Goal: Obtain resource: Download file/media

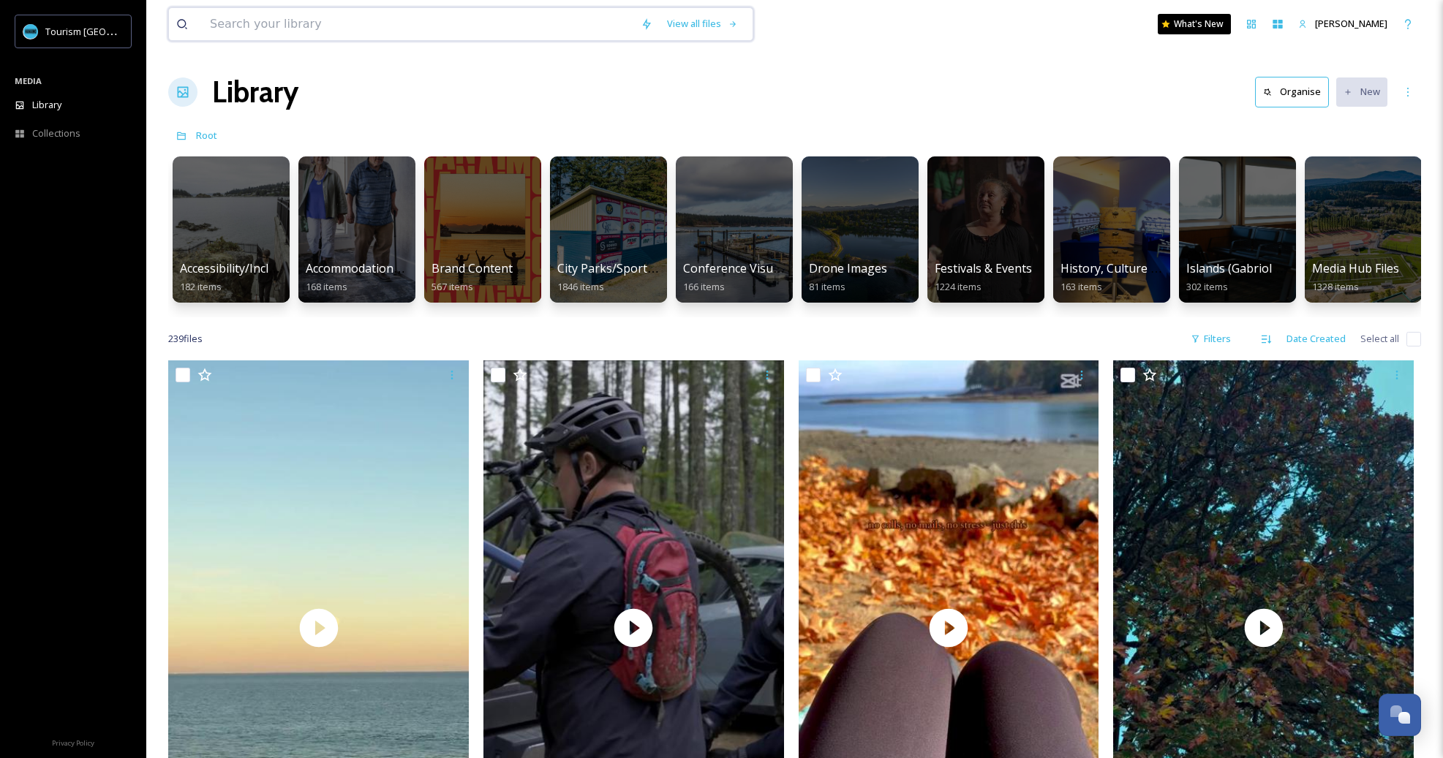
click at [334, 30] on input at bounding box center [418, 24] width 431 height 32
type input "Forest"
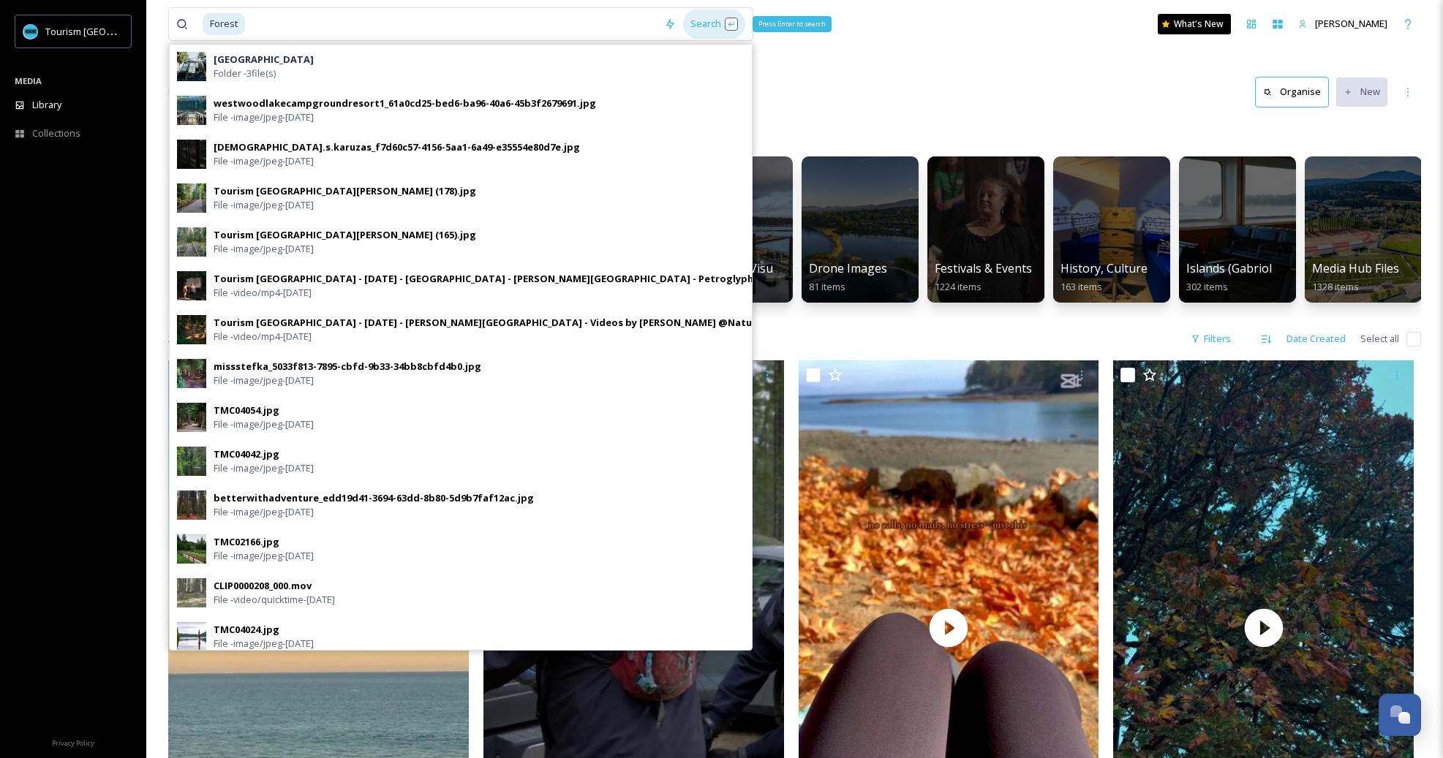
click at [726, 19] on div "Search Press Enter to search" at bounding box center [714, 24] width 62 height 29
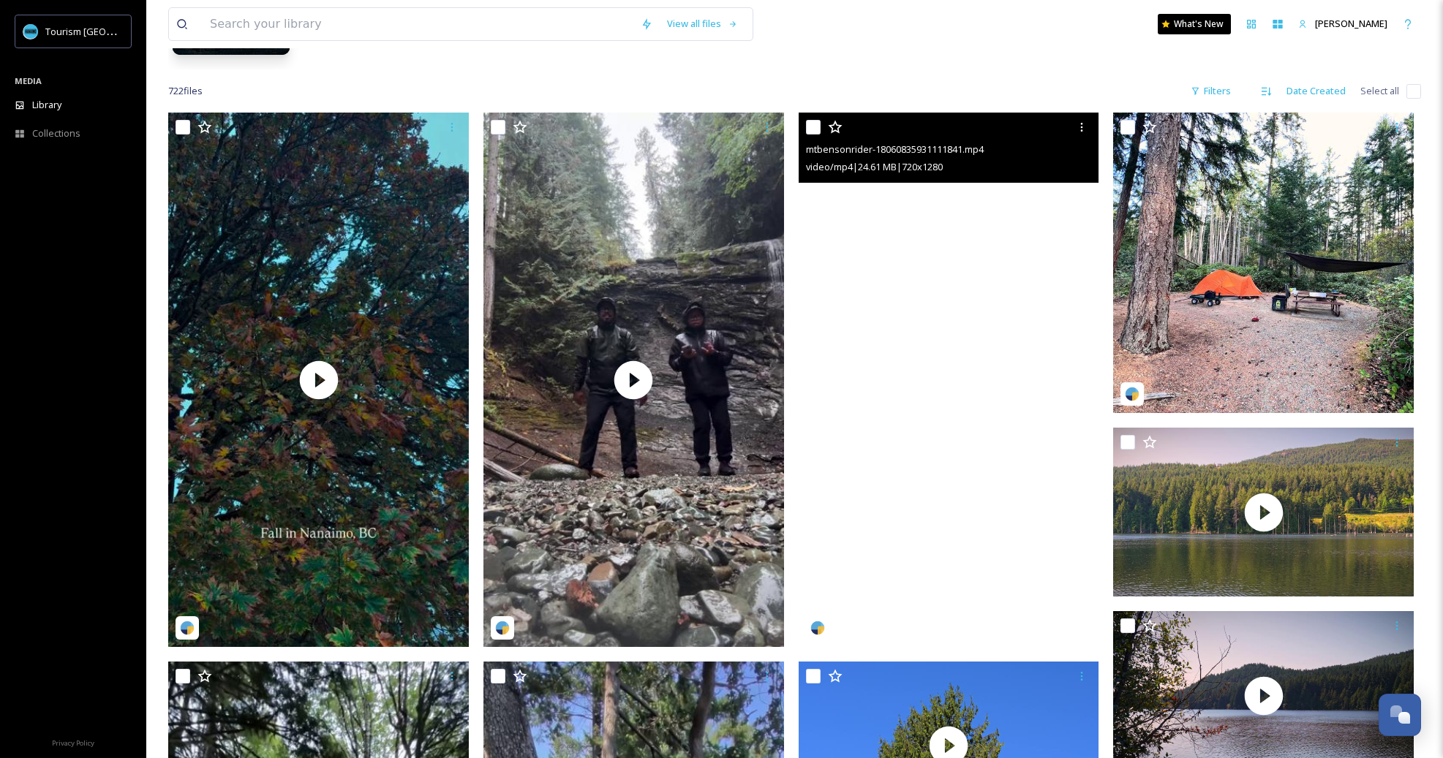
scroll to position [219, 0]
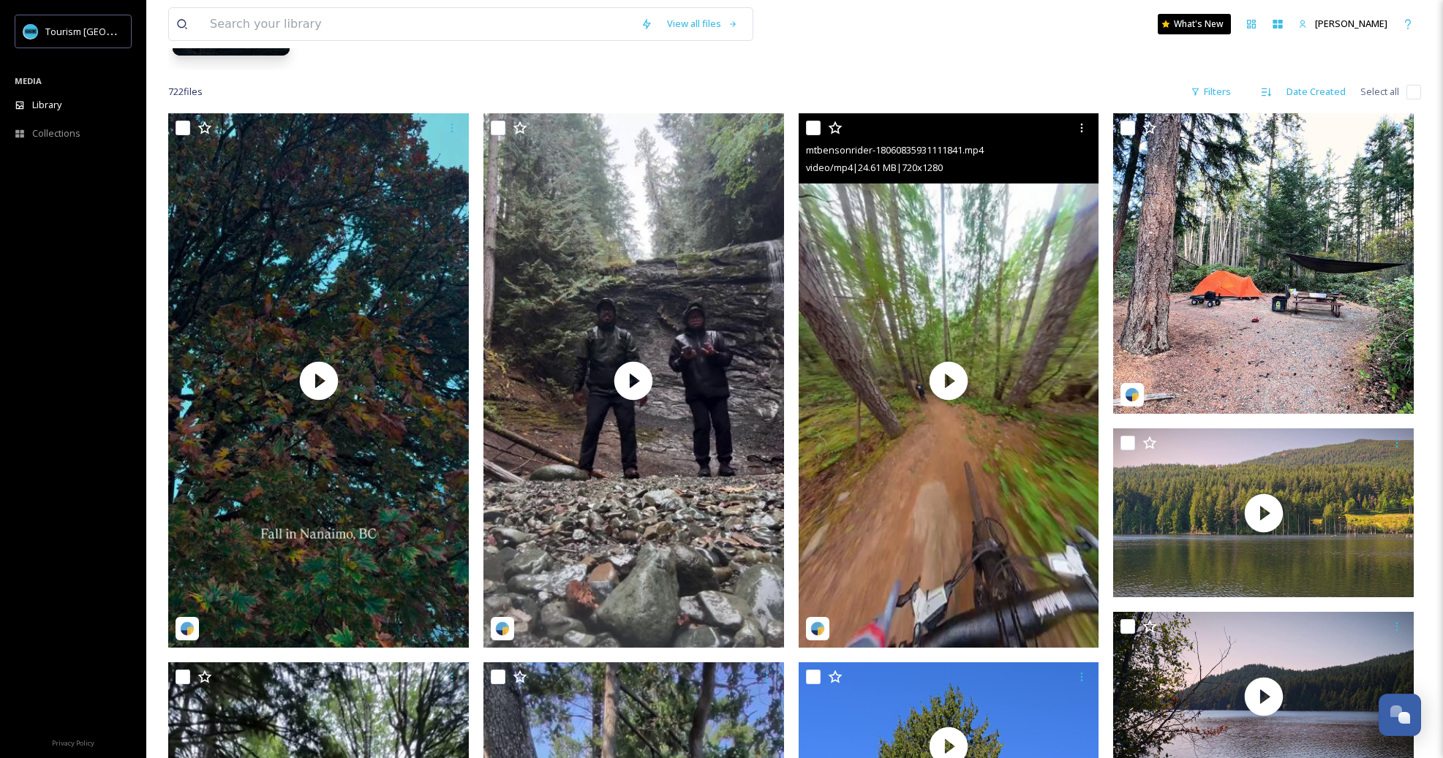
click at [813, 129] on input "checkbox" at bounding box center [813, 128] width 15 height 15
checkbox input "true"
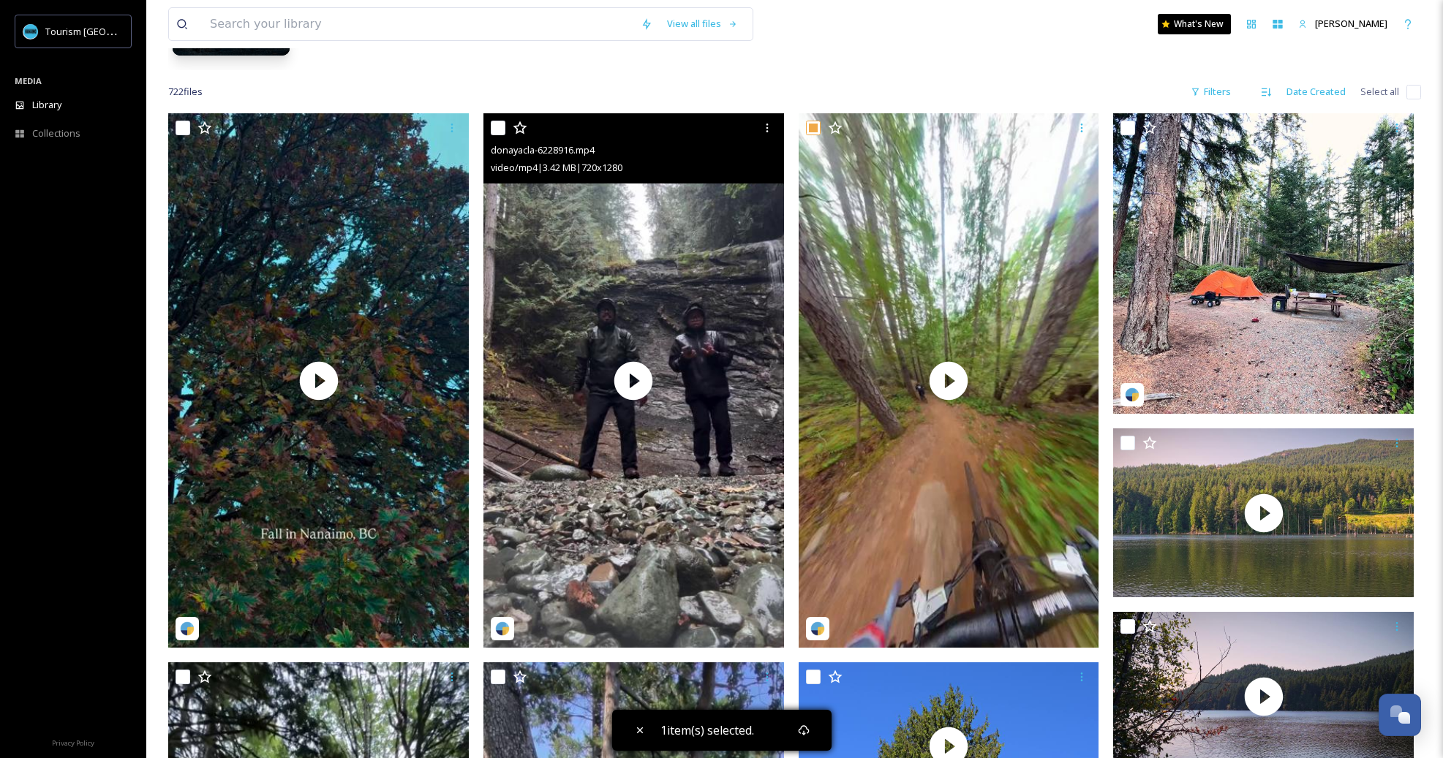
click at [501, 127] on input "checkbox" at bounding box center [498, 128] width 15 height 15
checkbox input "true"
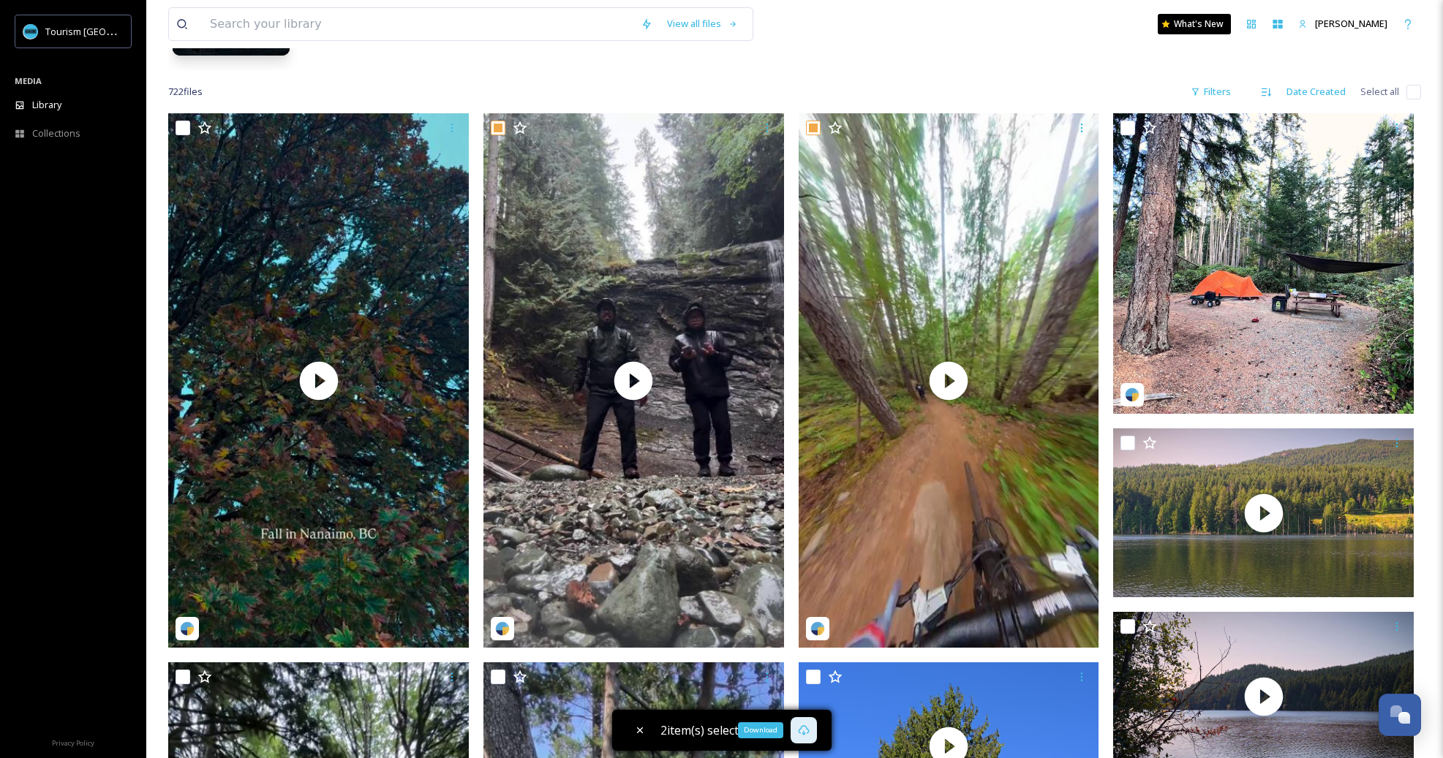
click at [805, 720] on div "Download" at bounding box center [804, 730] width 26 height 26
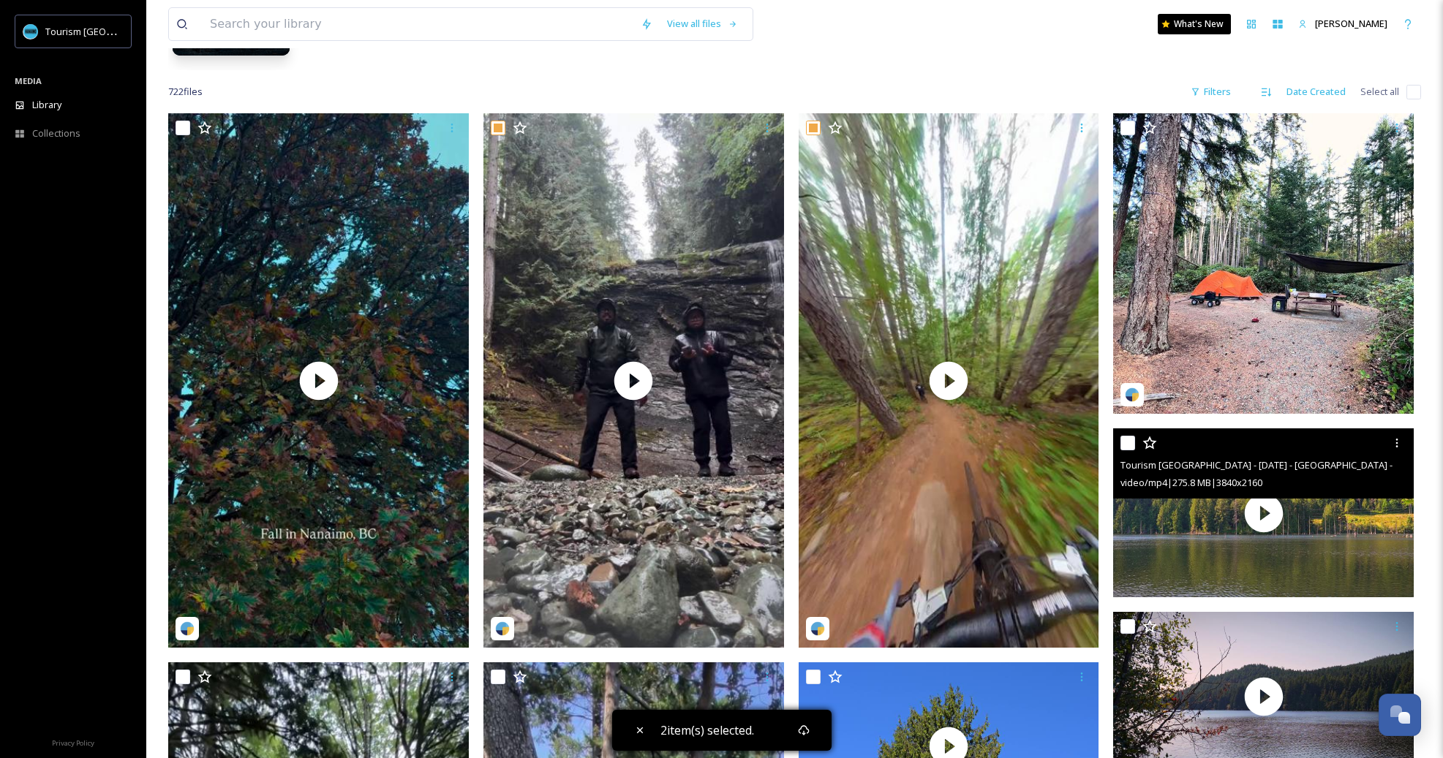
click at [1123, 443] on input "checkbox" at bounding box center [1127, 443] width 15 height 15
checkbox input "true"
click at [1398, 438] on icon at bounding box center [1397, 443] width 12 height 12
click at [1391, 508] on span "Download" at bounding box center [1379, 504] width 45 height 14
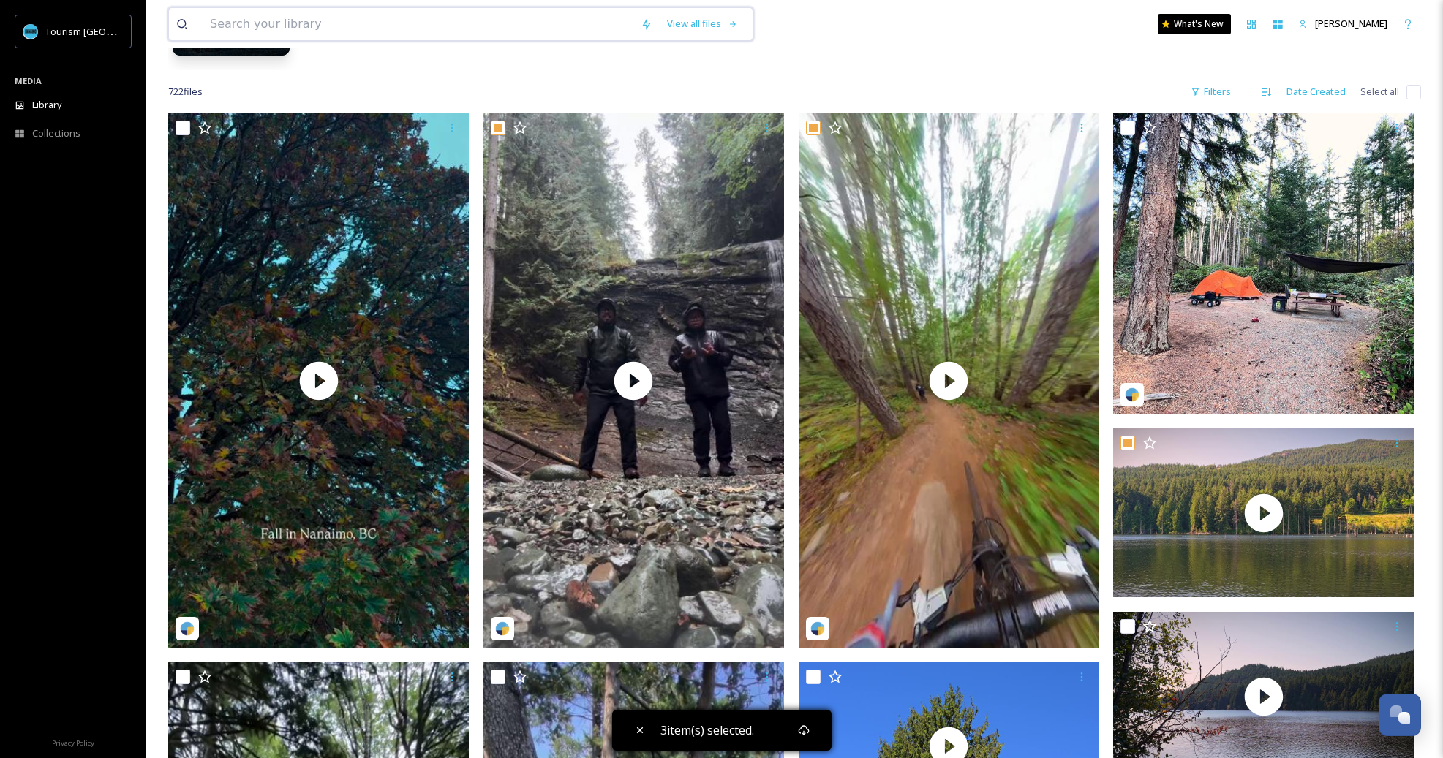
click at [373, 34] on input at bounding box center [418, 24] width 431 height 32
type input "Sea"
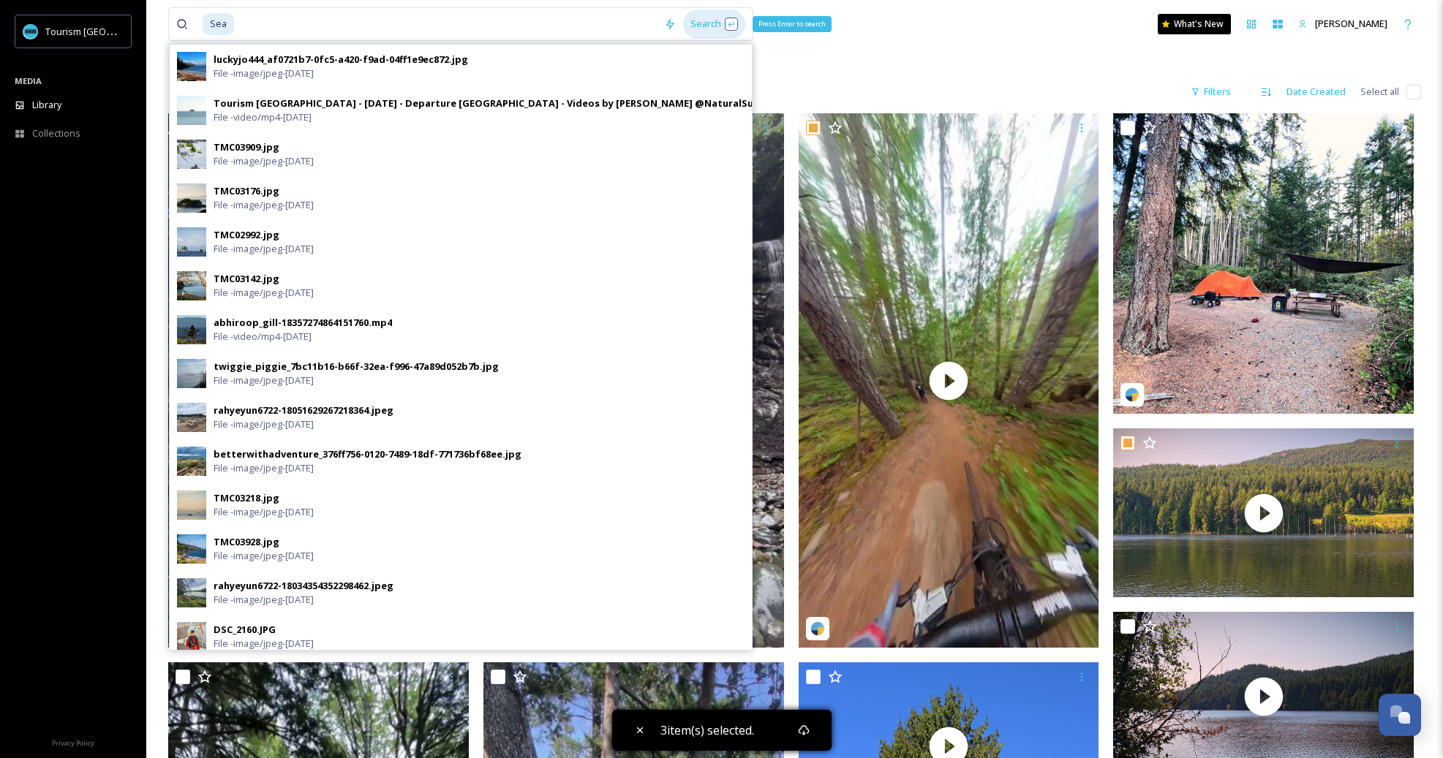
click at [735, 10] on div "Search Press Enter to search" at bounding box center [714, 24] width 62 height 29
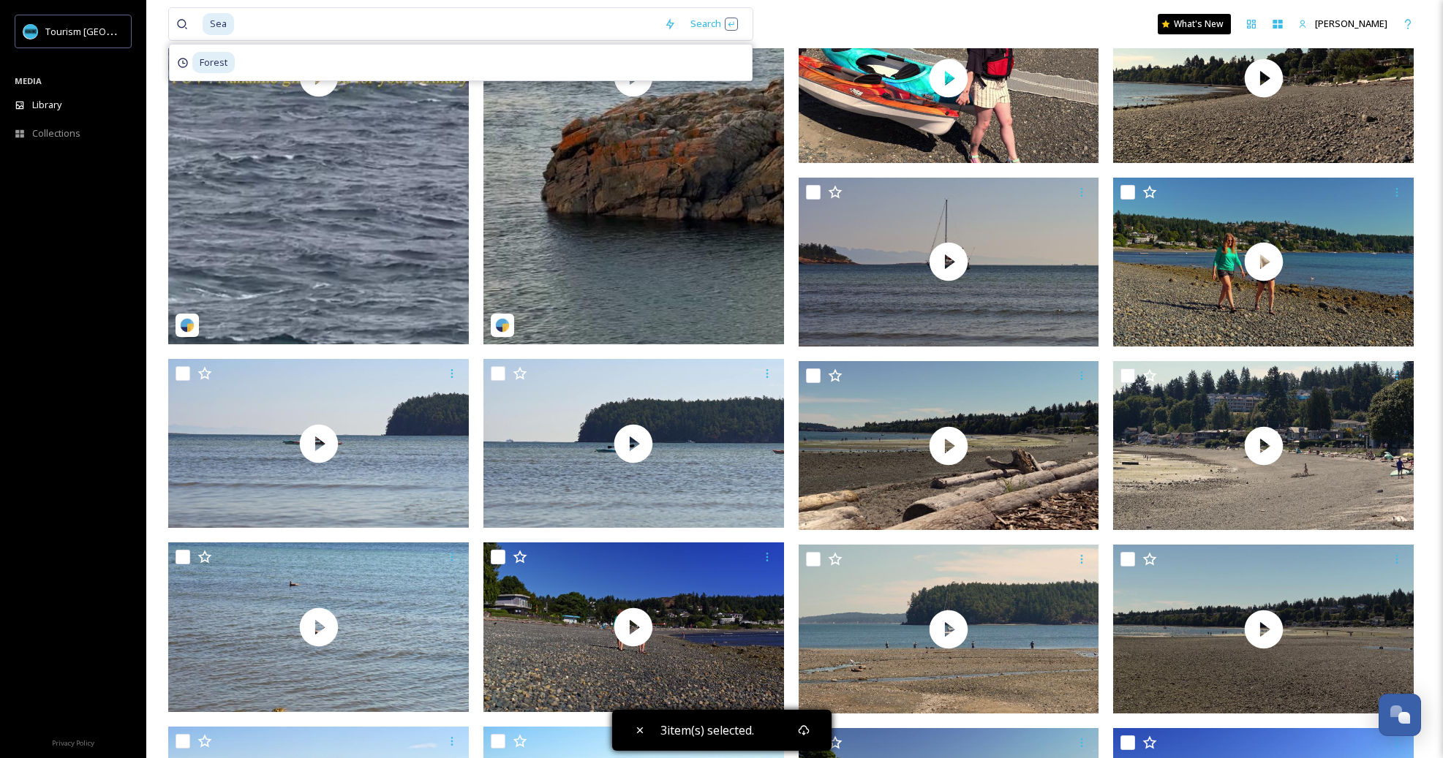
scroll to position [1483, 0]
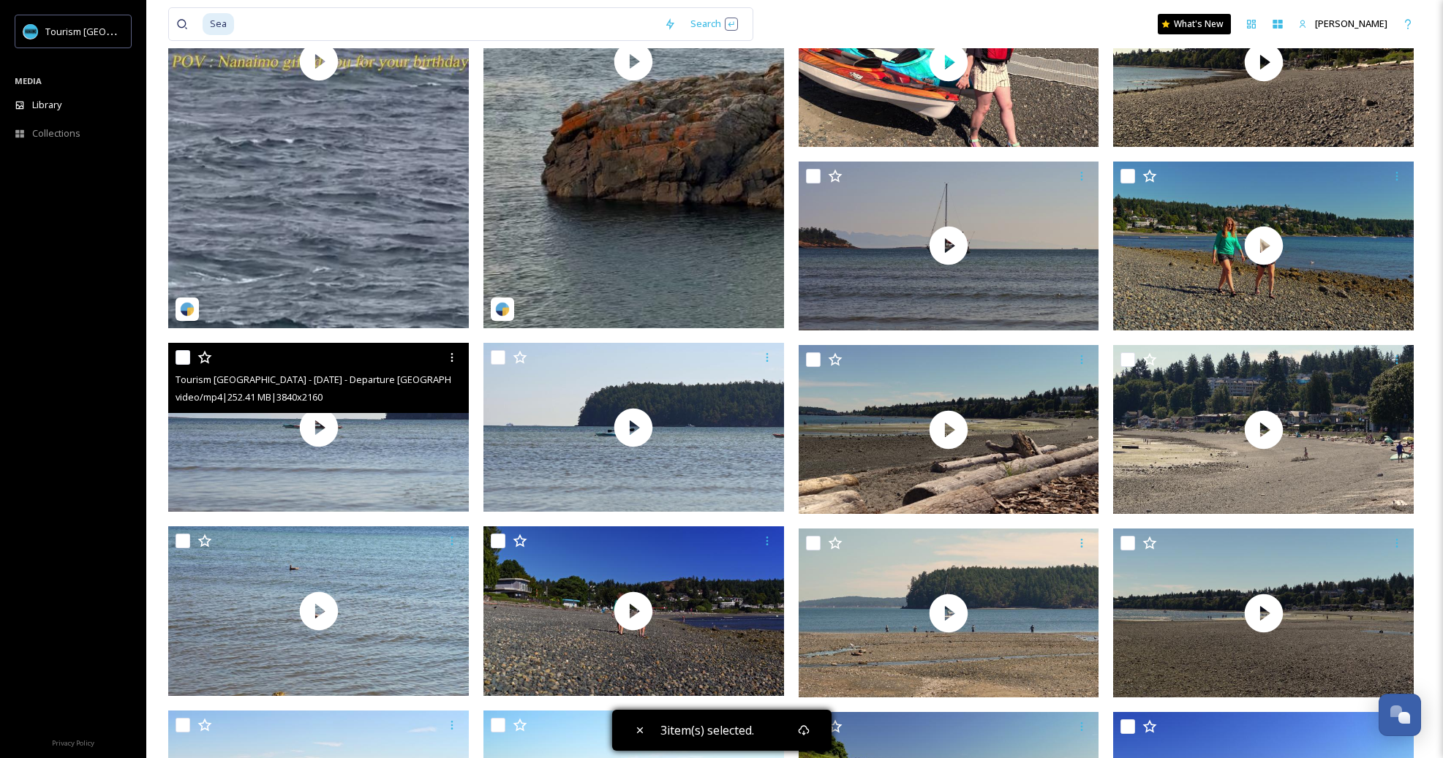
click at [180, 360] on input "checkbox" at bounding box center [183, 357] width 15 height 15
checkbox input "true"
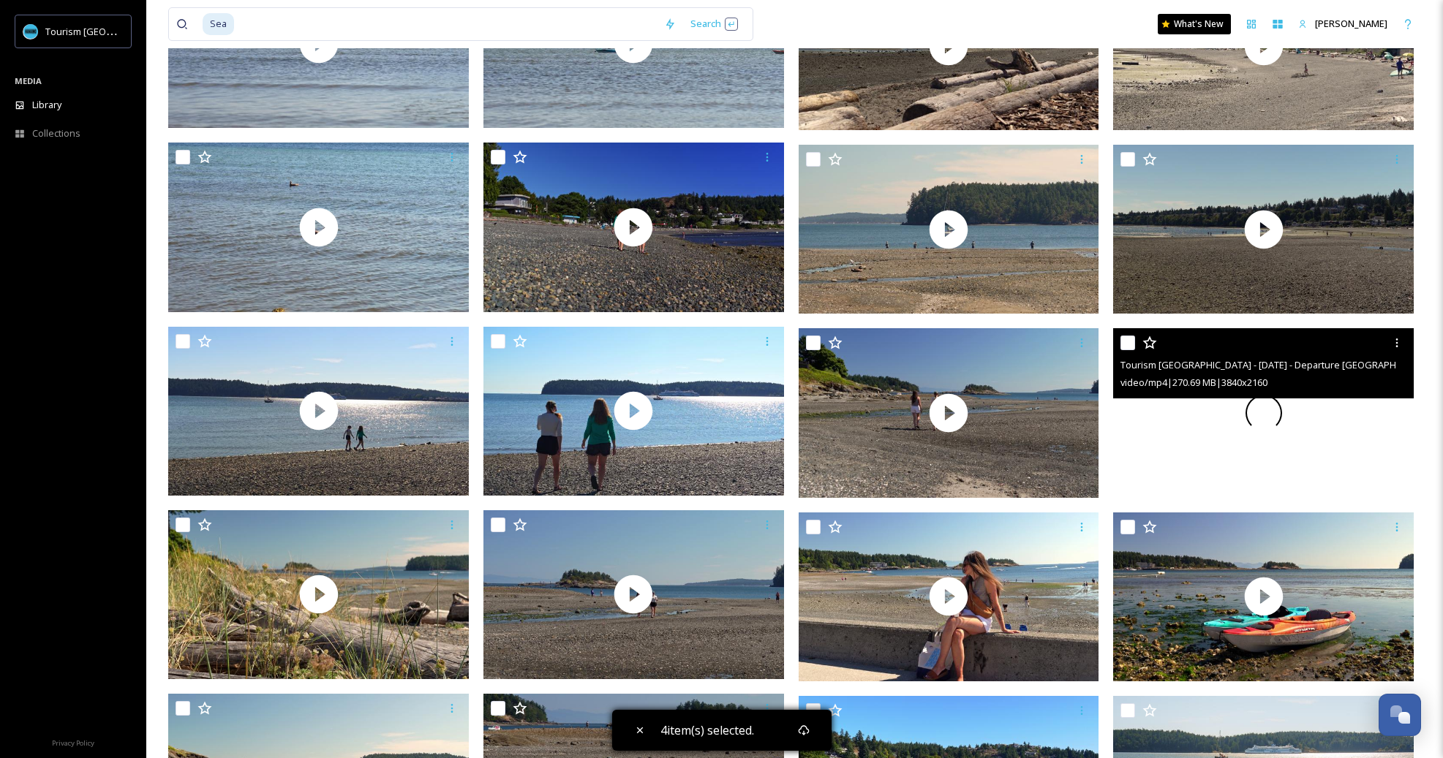
scroll to position [1879, 0]
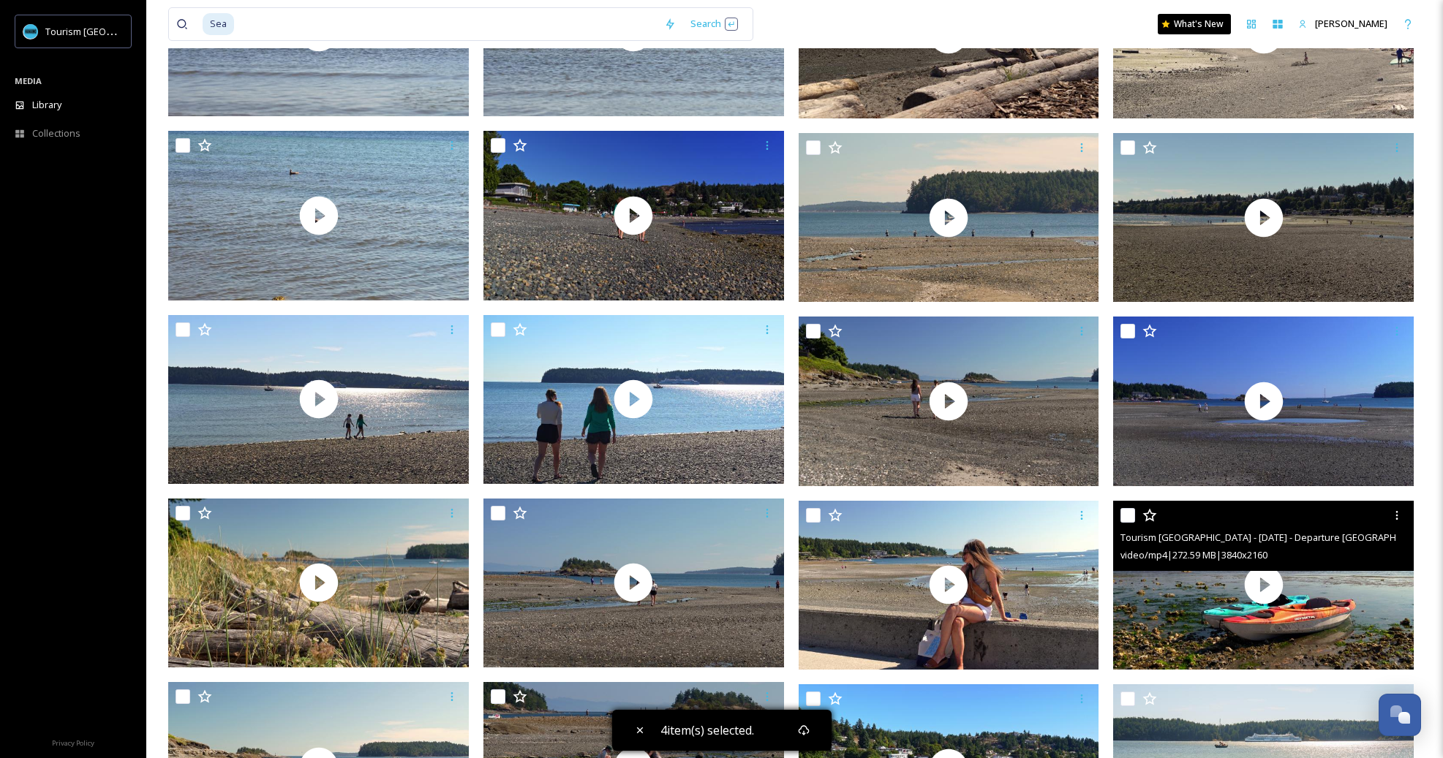
click at [1131, 513] on input "checkbox" at bounding box center [1127, 515] width 15 height 15
checkbox input "true"
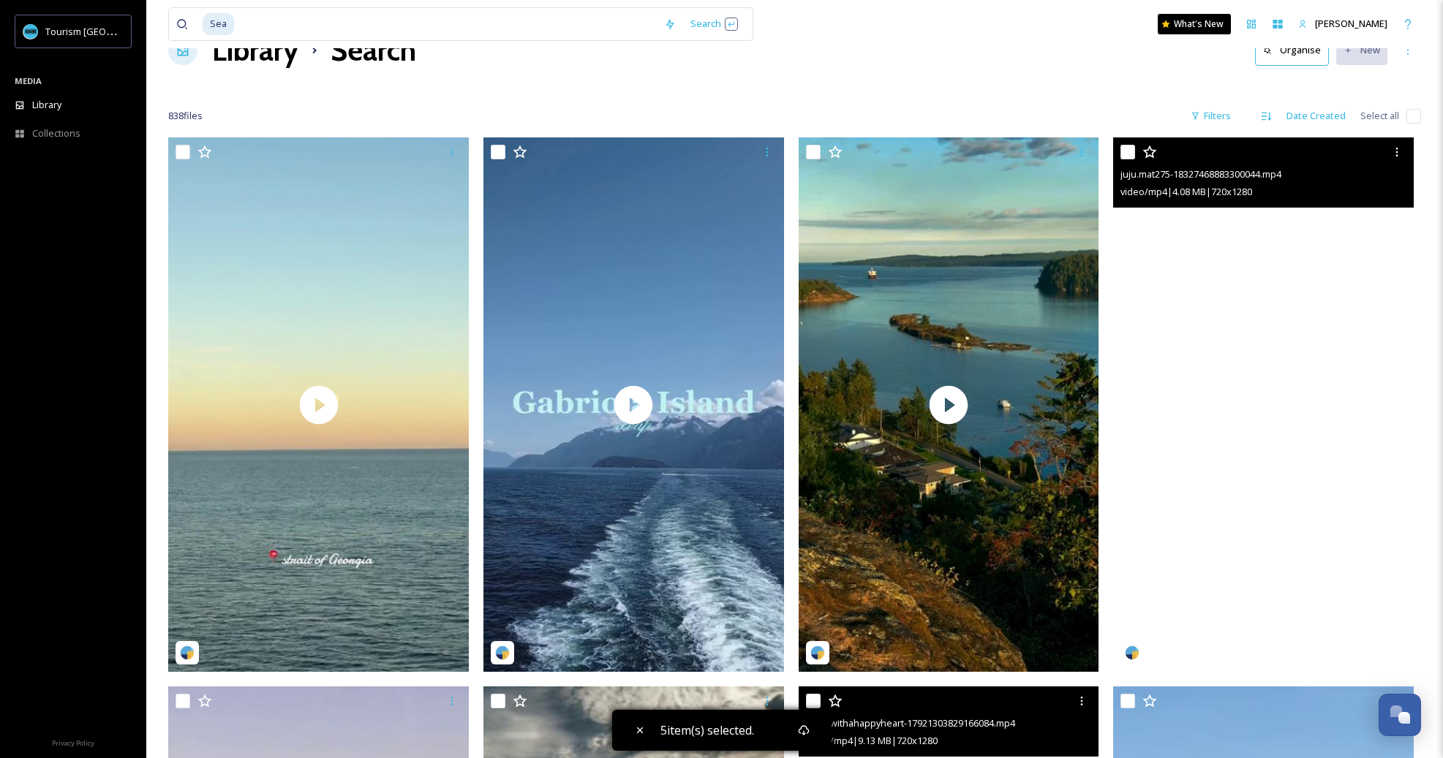
scroll to position [0, 0]
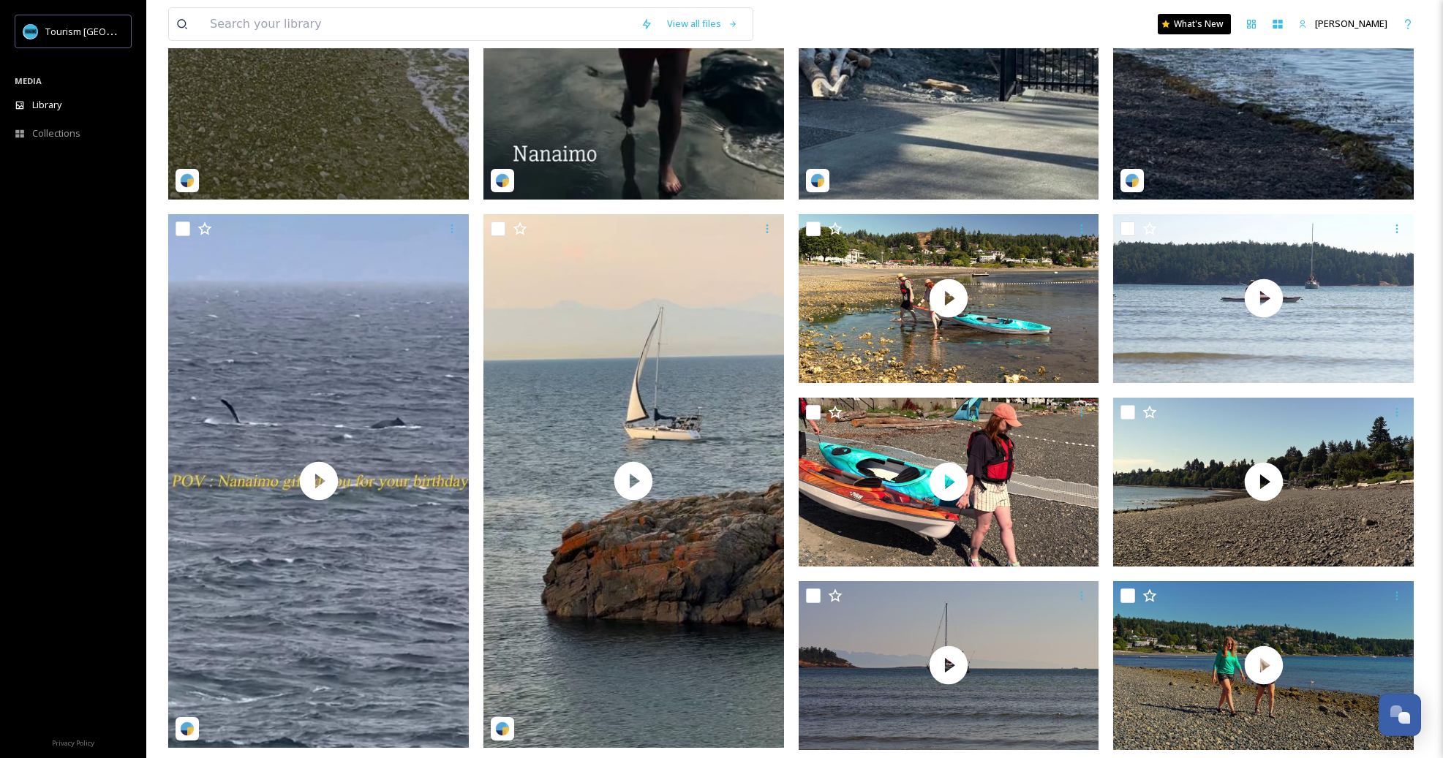
scroll to position [1062, 0]
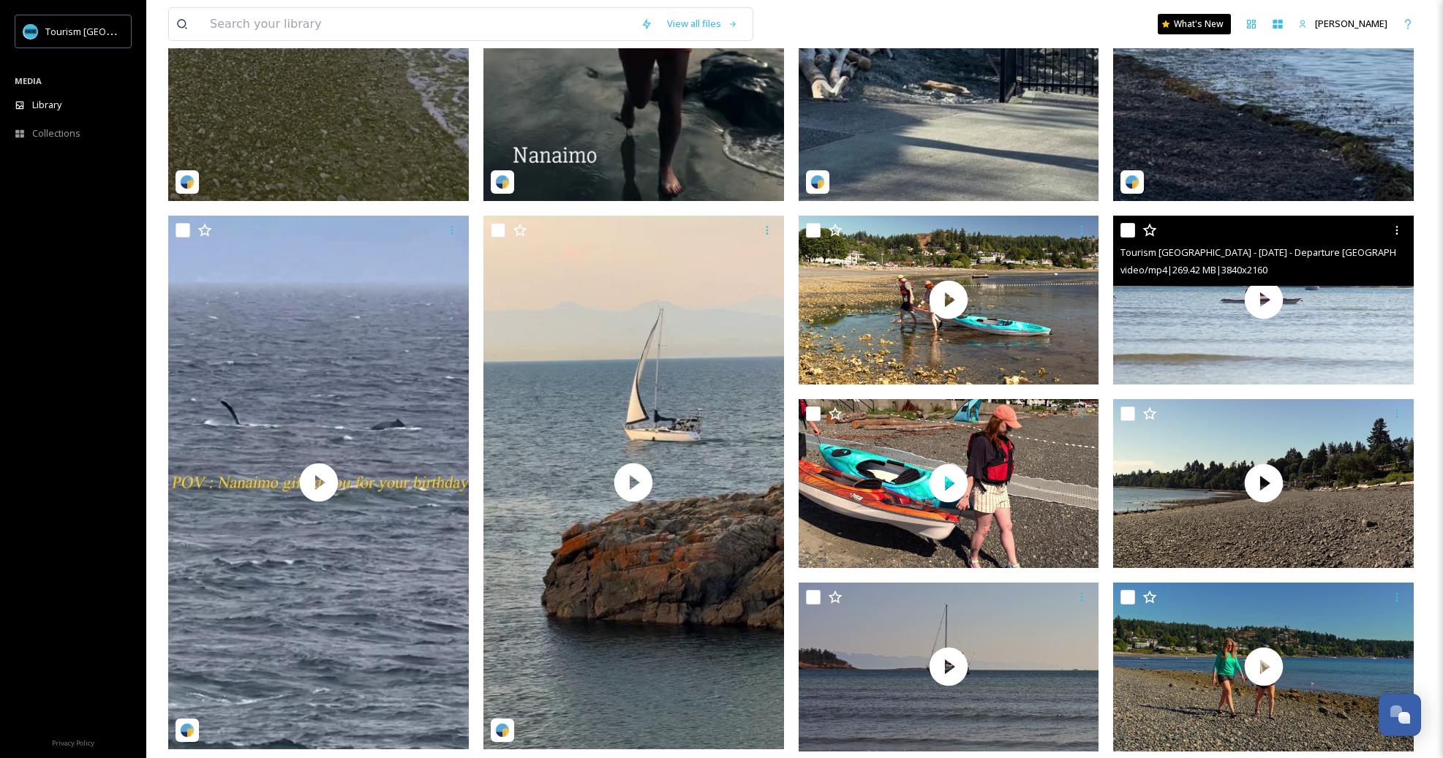
click at [1123, 227] on input "checkbox" at bounding box center [1127, 230] width 15 height 15
checkbox input "true"
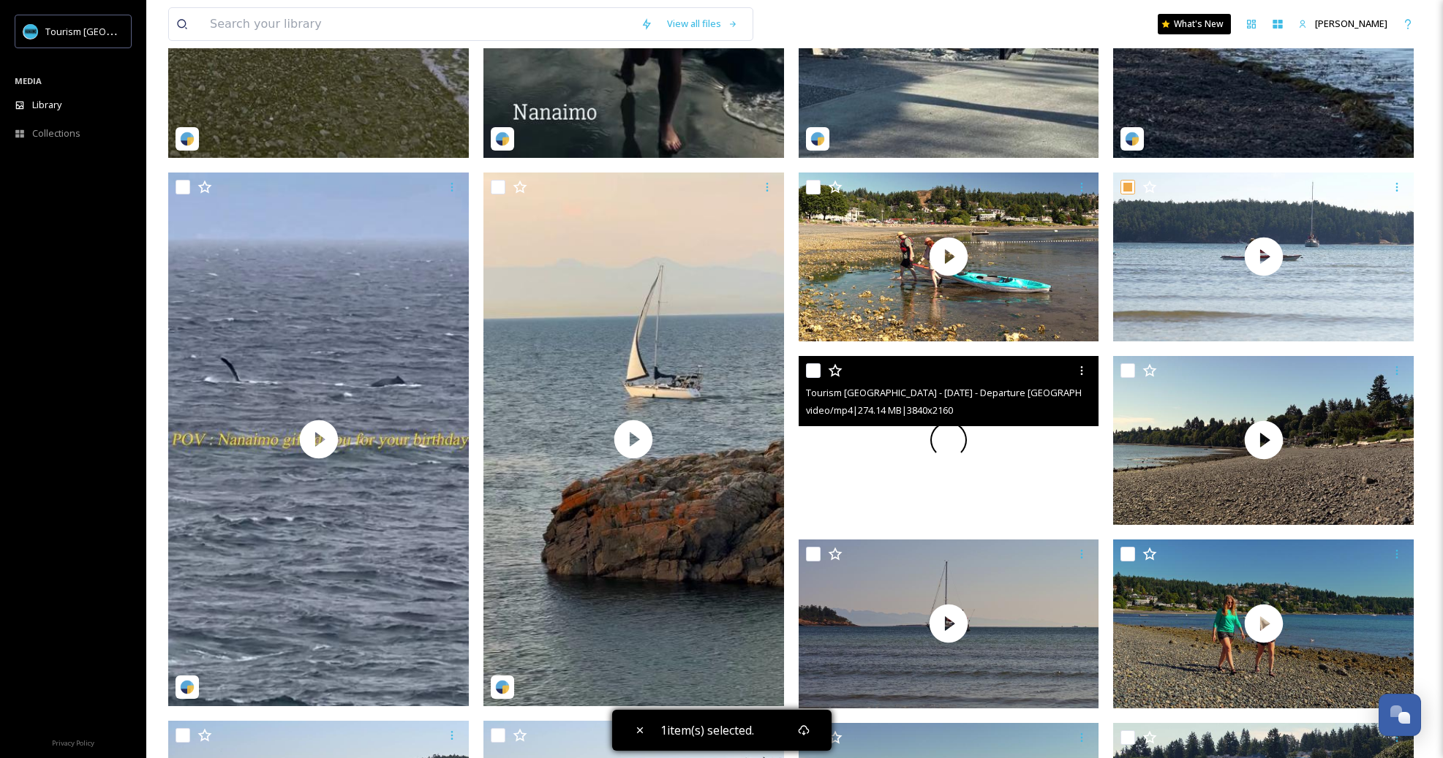
scroll to position [1158, 0]
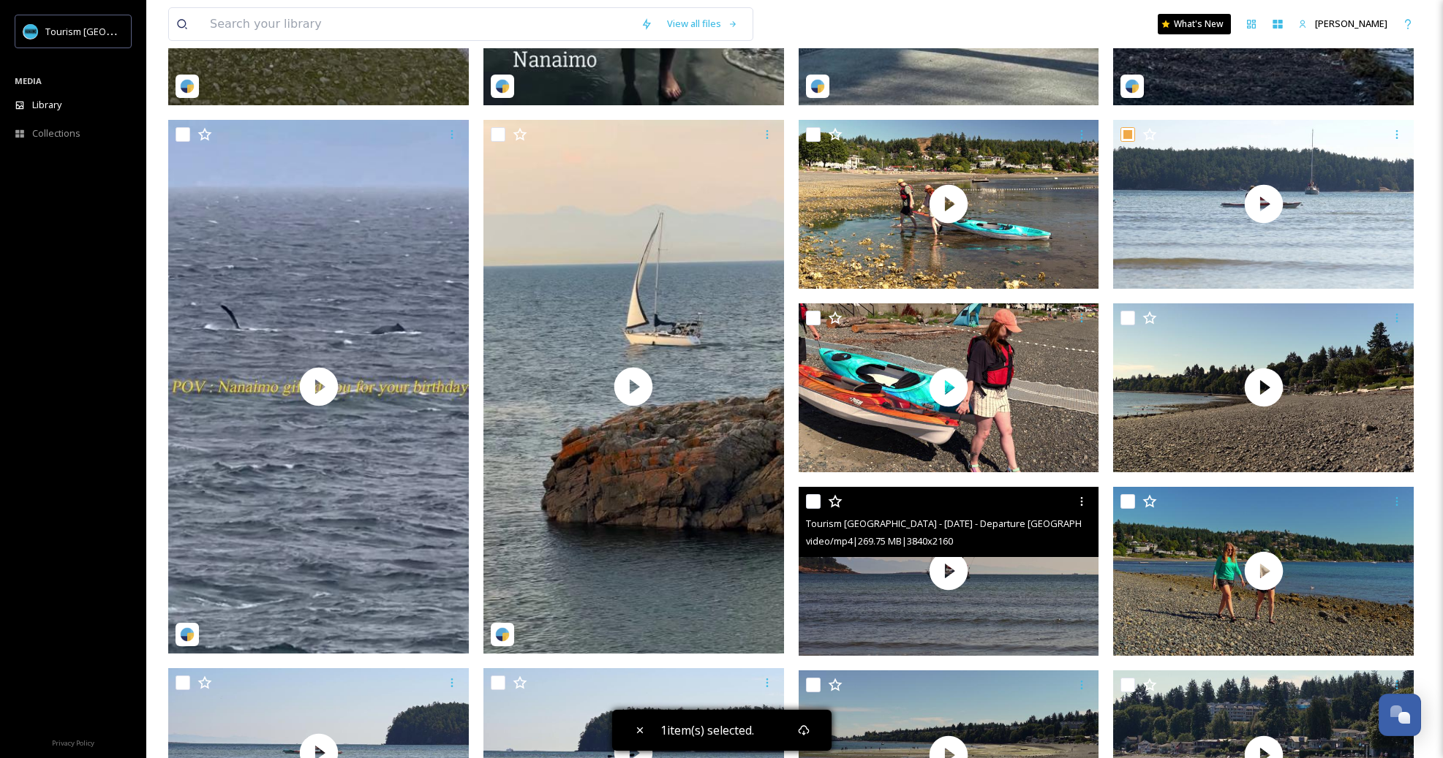
click at [812, 500] on input "checkbox" at bounding box center [813, 501] width 15 height 15
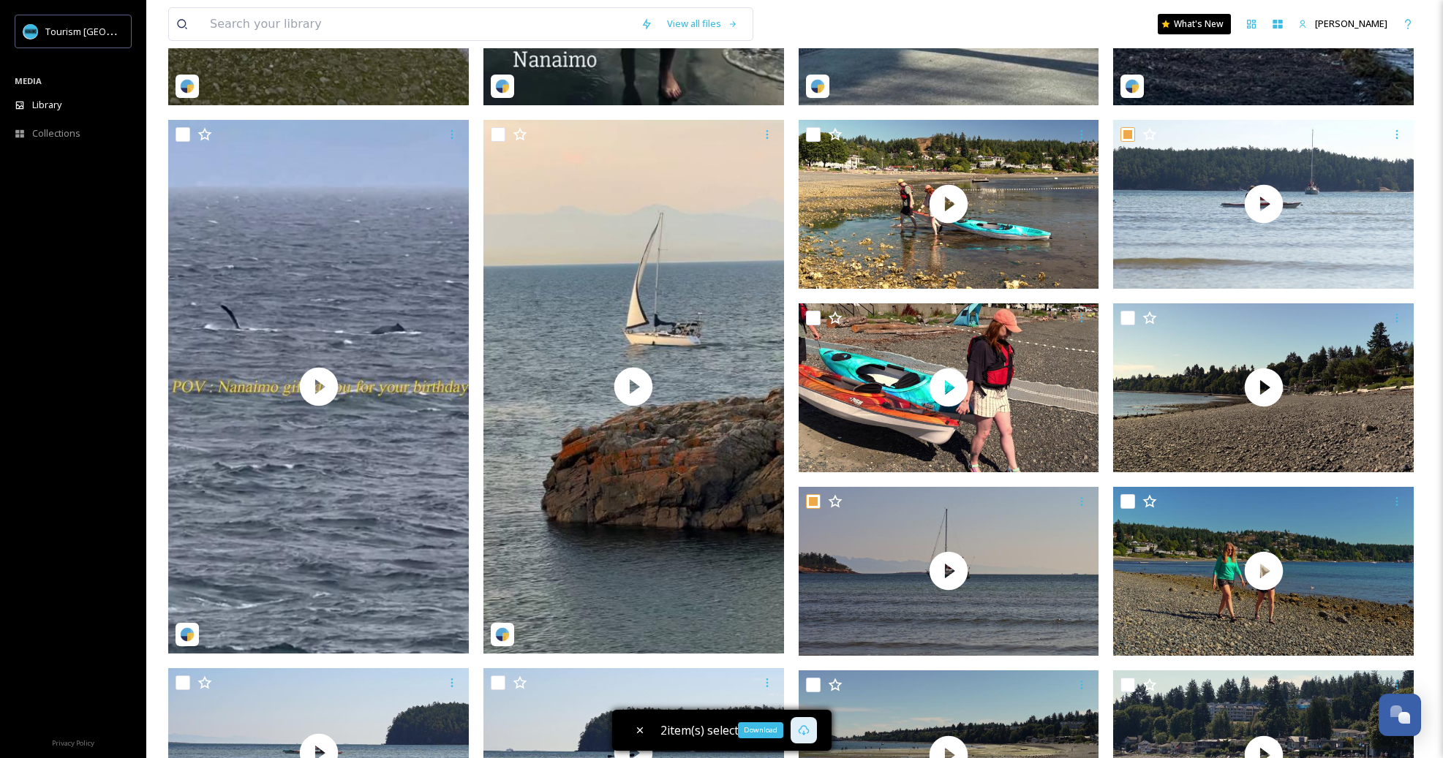
click at [802, 726] on icon at bounding box center [803, 730] width 11 height 10
click at [741, 738] on span "2 item(s) selected." at bounding box center [707, 731] width 94 height 16
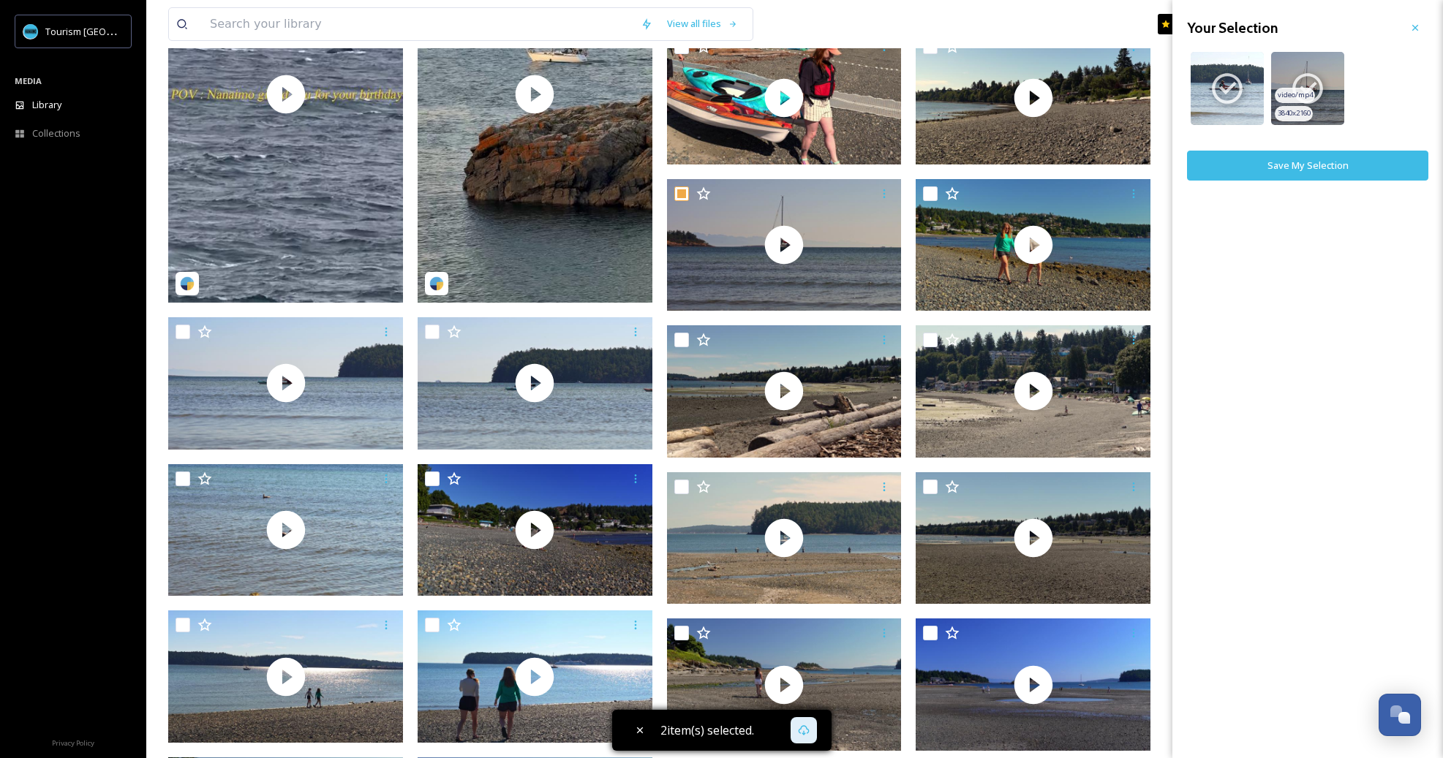
click at [1311, 80] on icon at bounding box center [1307, 88] width 37 height 37
checkbox input "false"
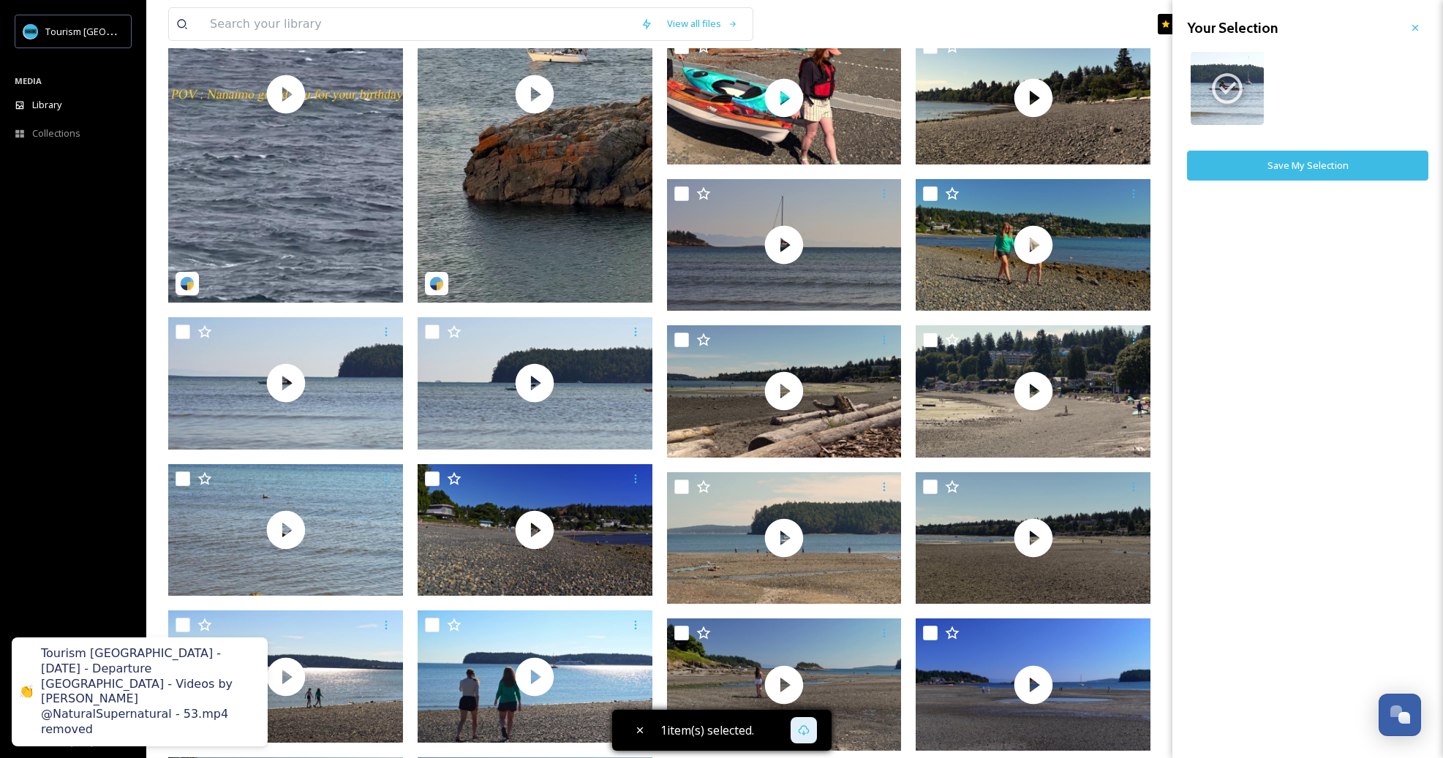
click at [1278, 170] on button "Save My Selection" at bounding box center [1307, 166] width 241 height 30
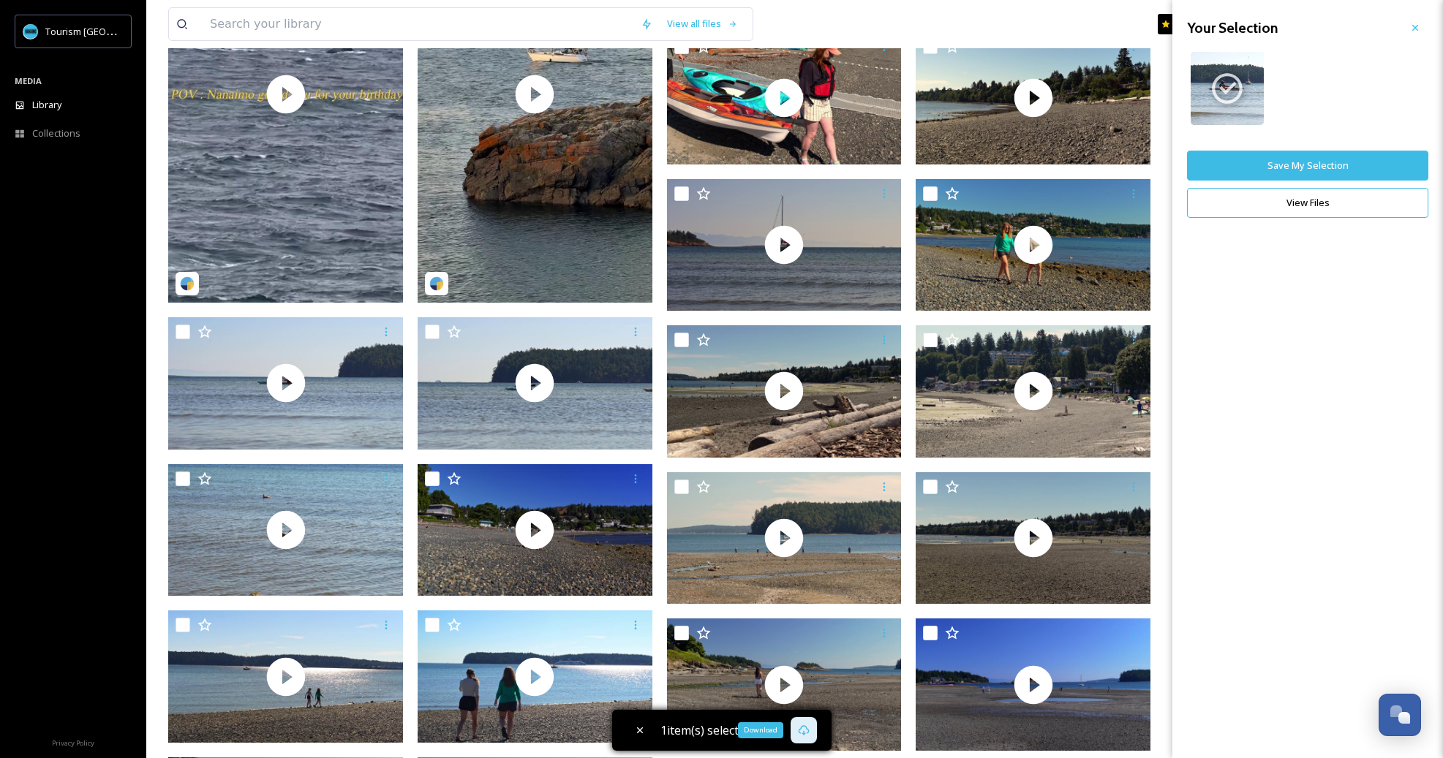
click at [804, 739] on div "Download" at bounding box center [804, 730] width 26 height 26
click at [82, 747] on div "1 files(s)" at bounding box center [73, 740] width 146 height 37
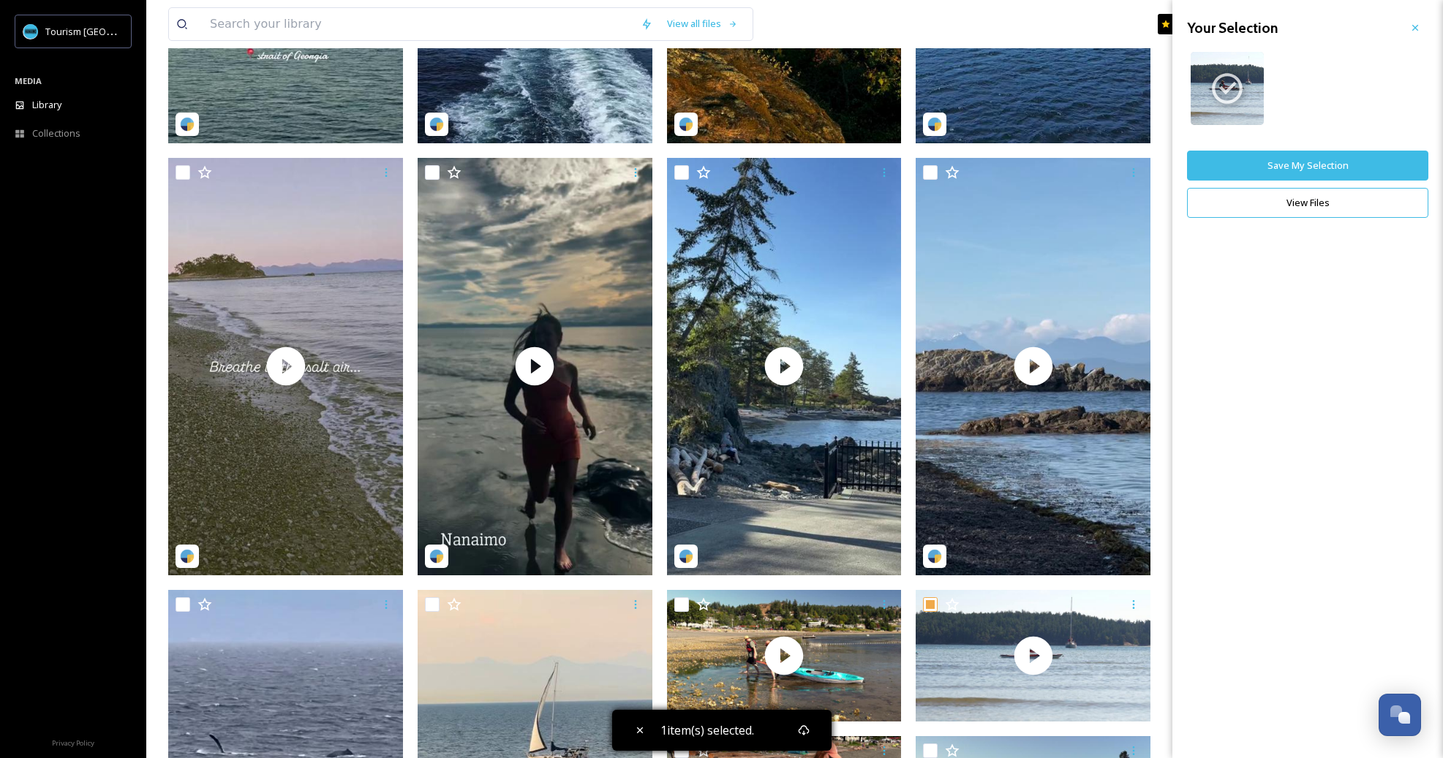
scroll to position [0, 0]
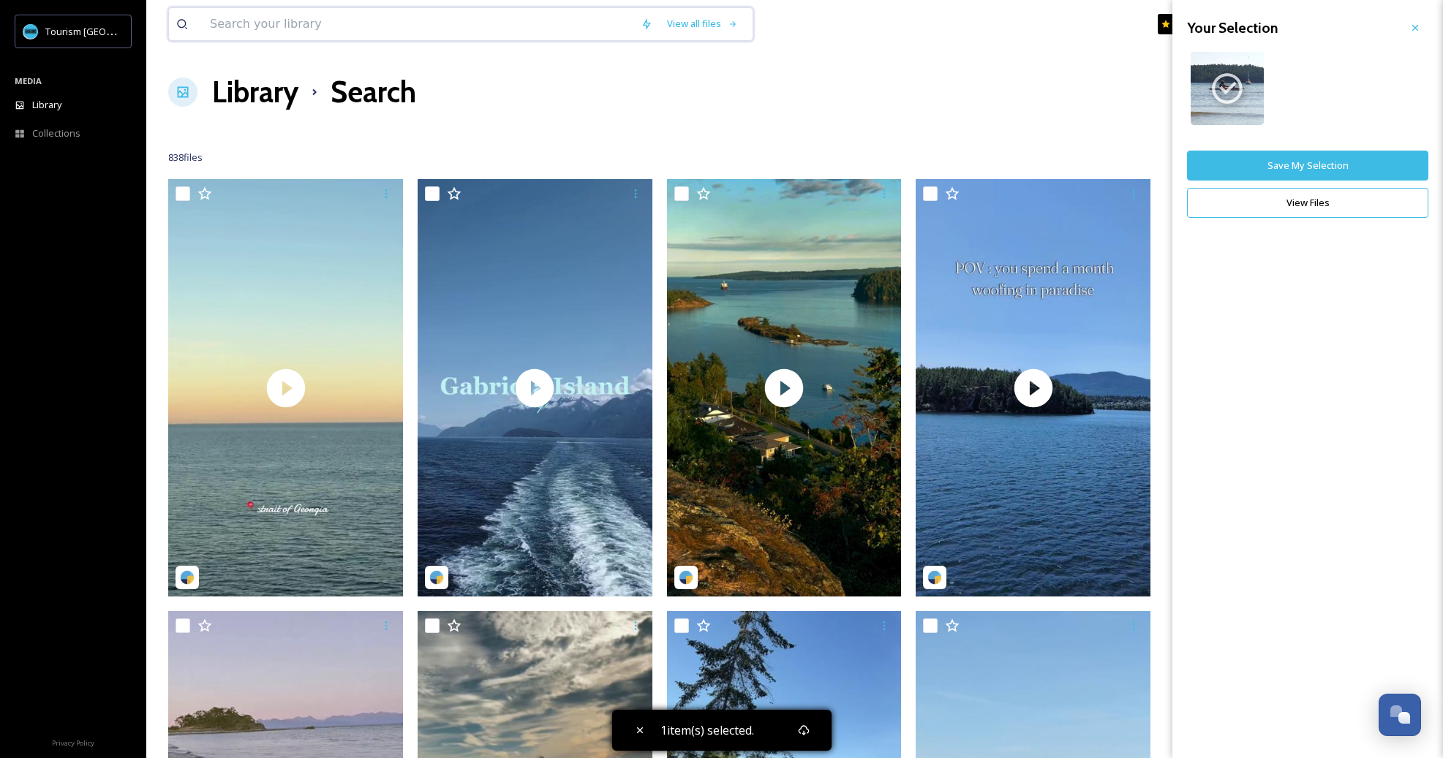
click at [425, 27] on input at bounding box center [418, 24] width 431 height 32
type input "waves"
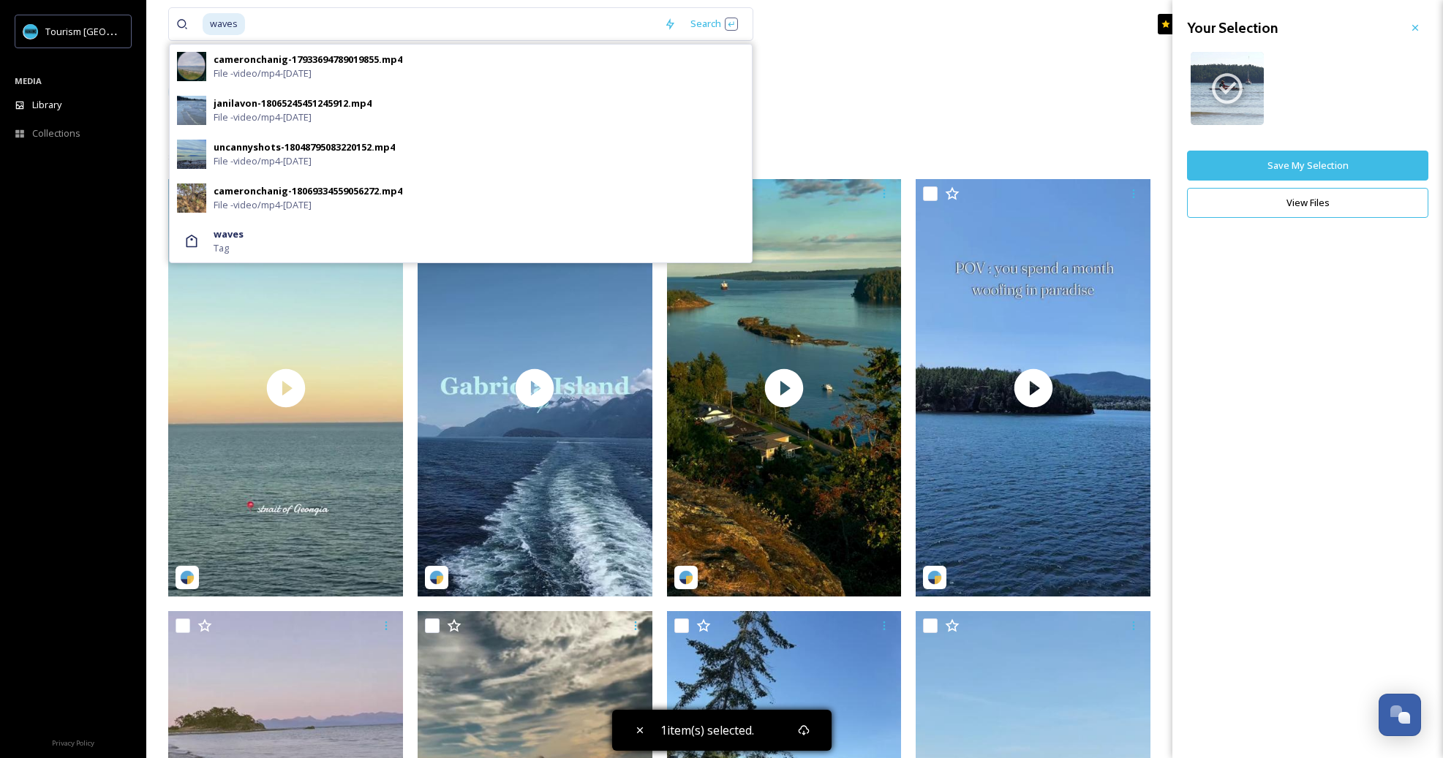
click at [945, 80] on div "Library Search Organise New" at bounding box center [794, 92] width 1253 height 44
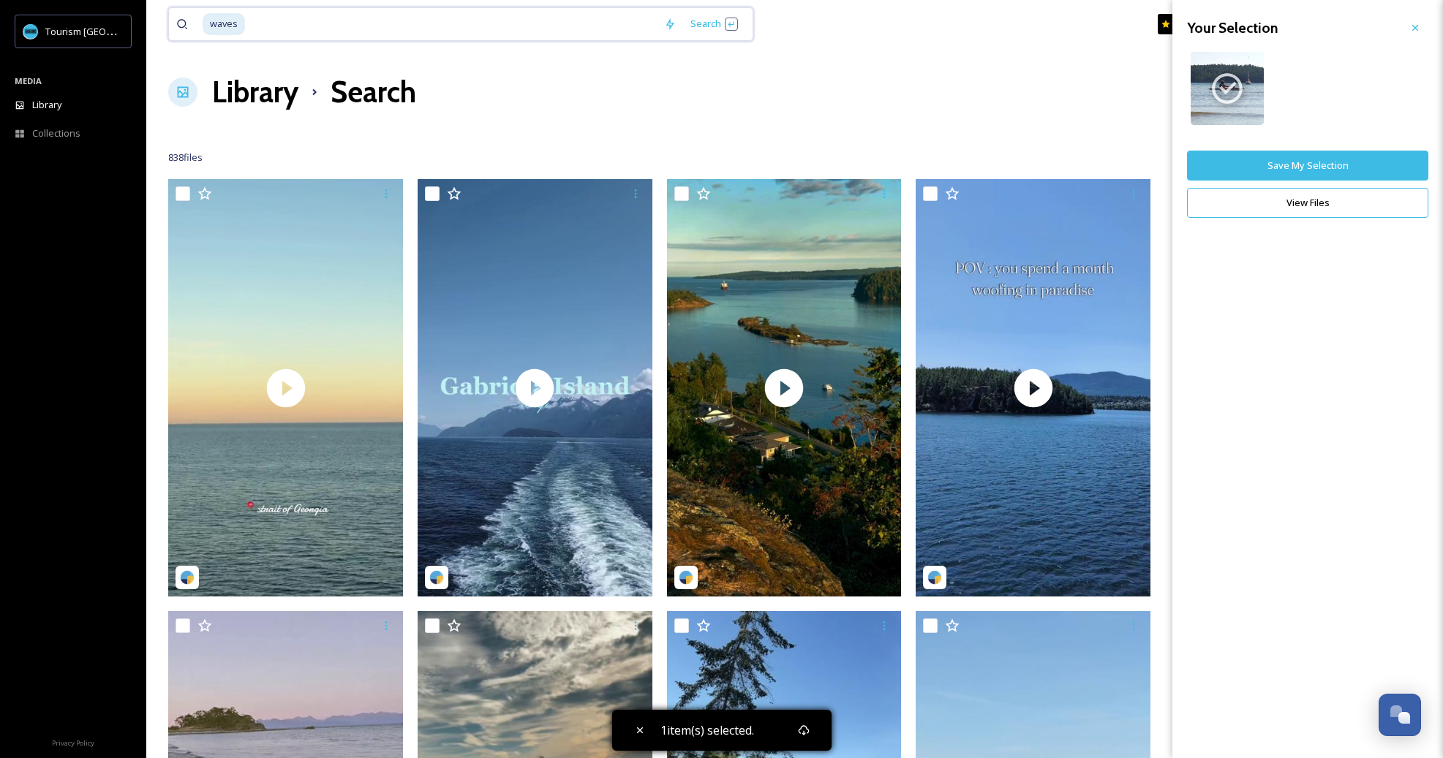
click at [312, 29] on input at bounding box center [451, 24] width 410 height 32
type input "w"
click at [345, 26] on input at bounding box center [418, 24] width 431 height 32
type input "Water"
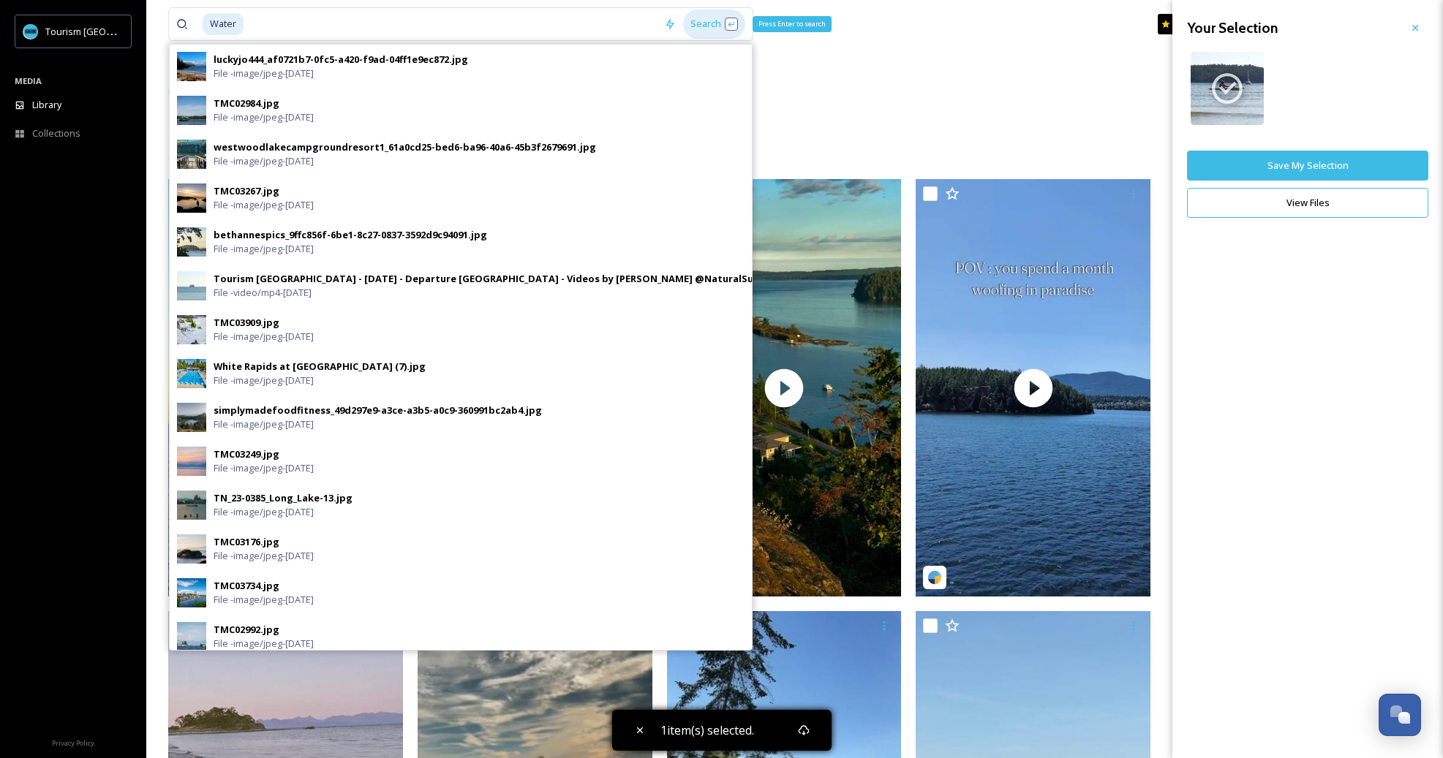
click at [717, 23] on div "Search Press Enter to search" at bounding box center [714, 24] width 62 height 29
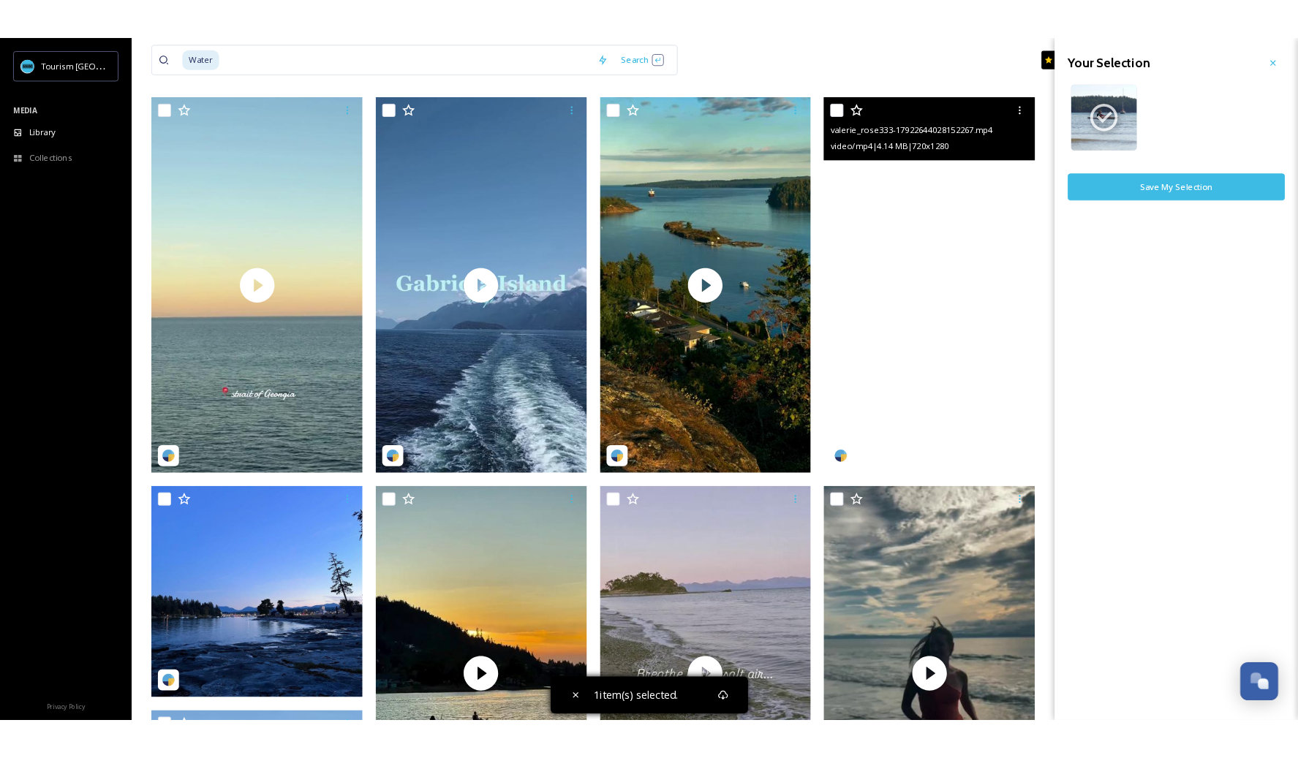
scroll to position [470, 0]
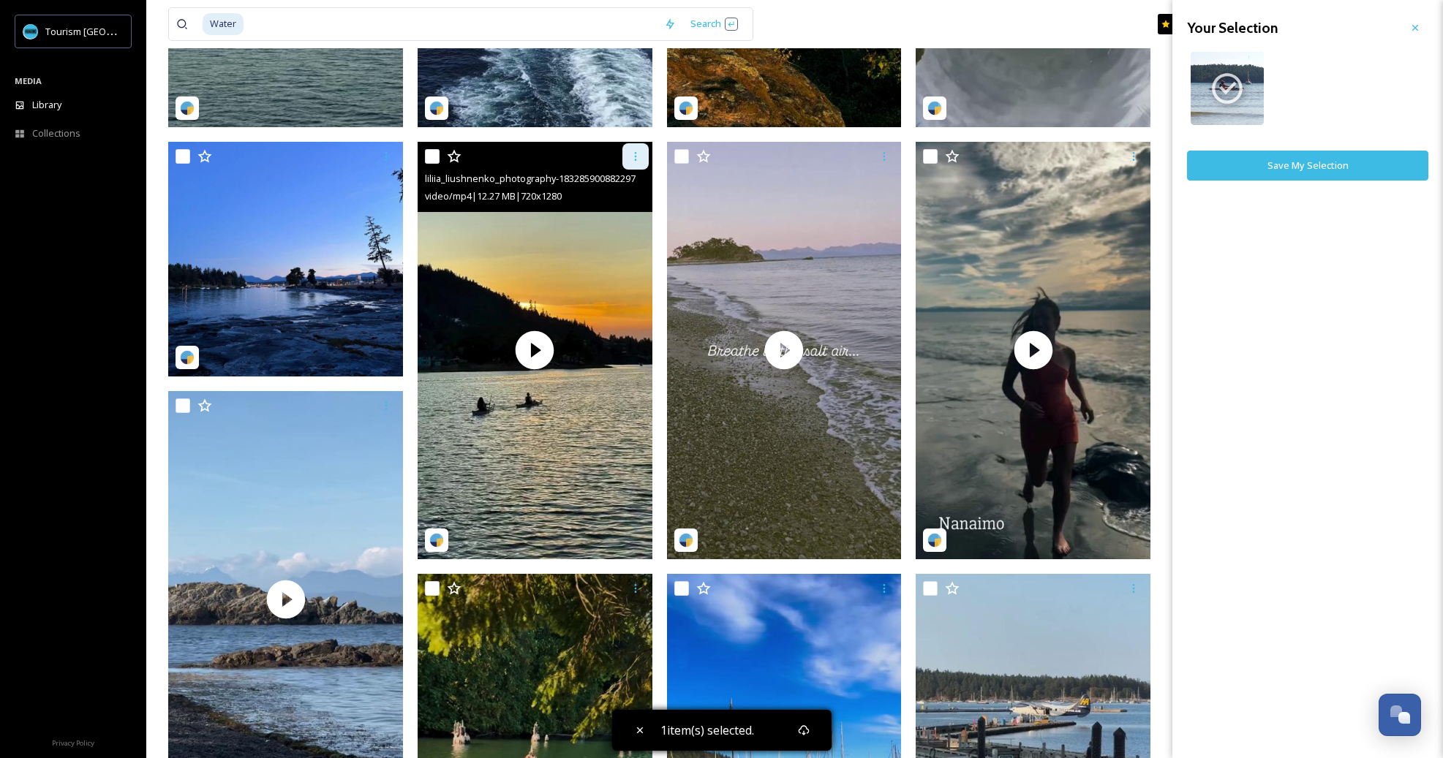
click at [630, 159] on icon at bounding box center [636, 157] width 12 height 12
click at [625, 211] on span "Download" at bounding box center [618, 217] width 45 height 14
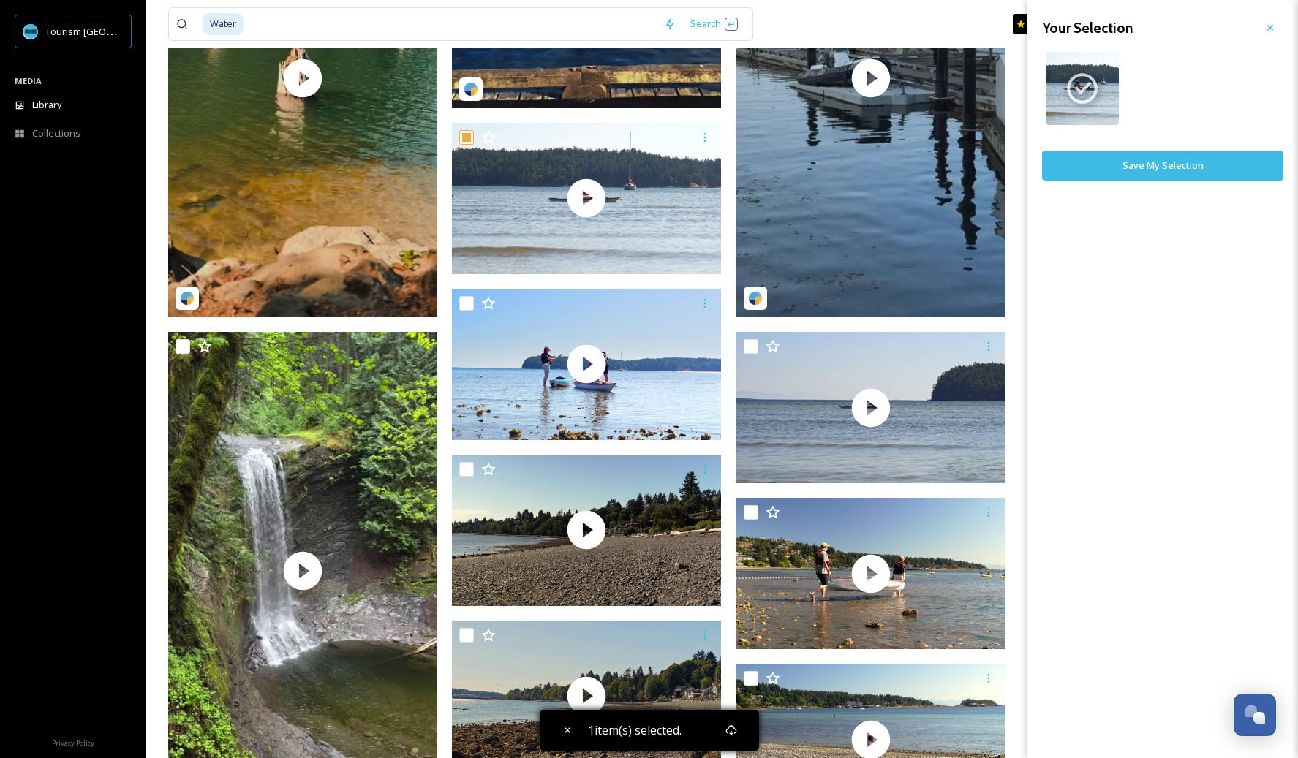
scroll to position [0, 0]
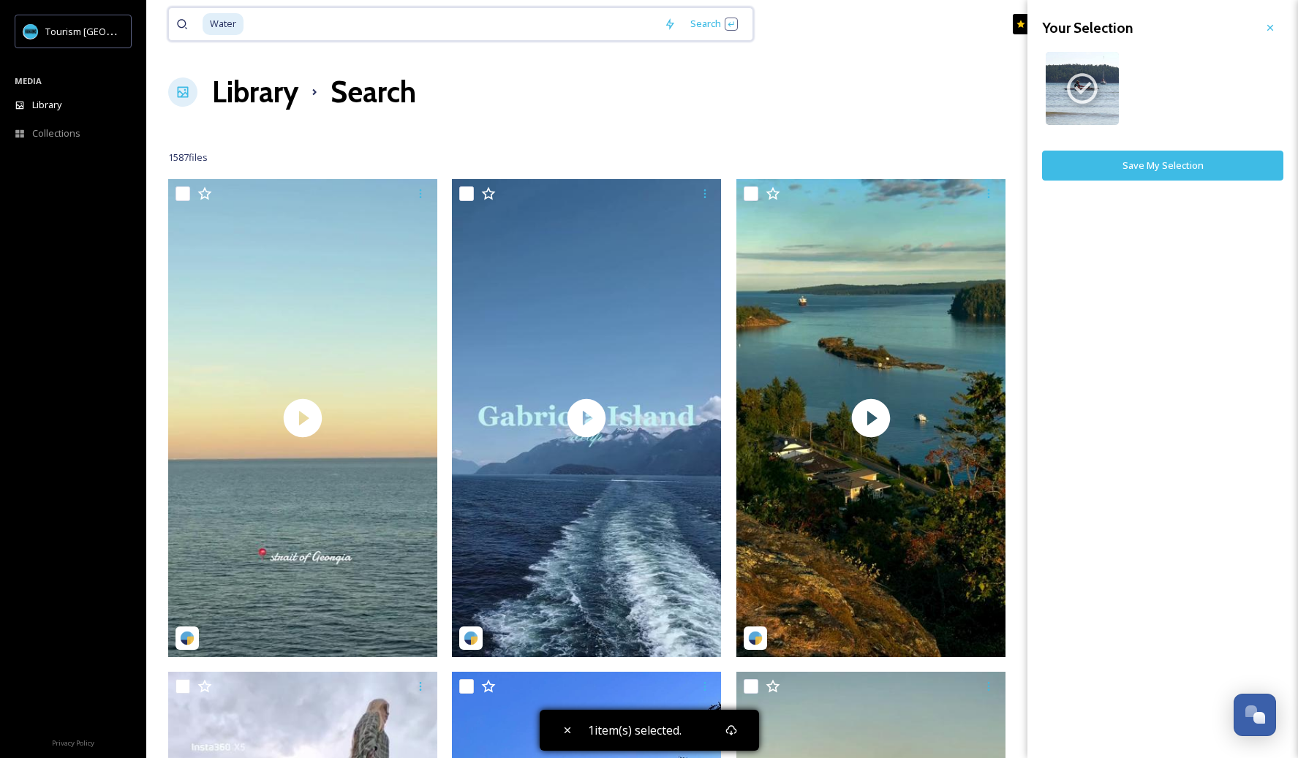
click at [624, 33] on input at bounding box center [451, 24] width 412 height 32
type input "W"
type input "Sunset"
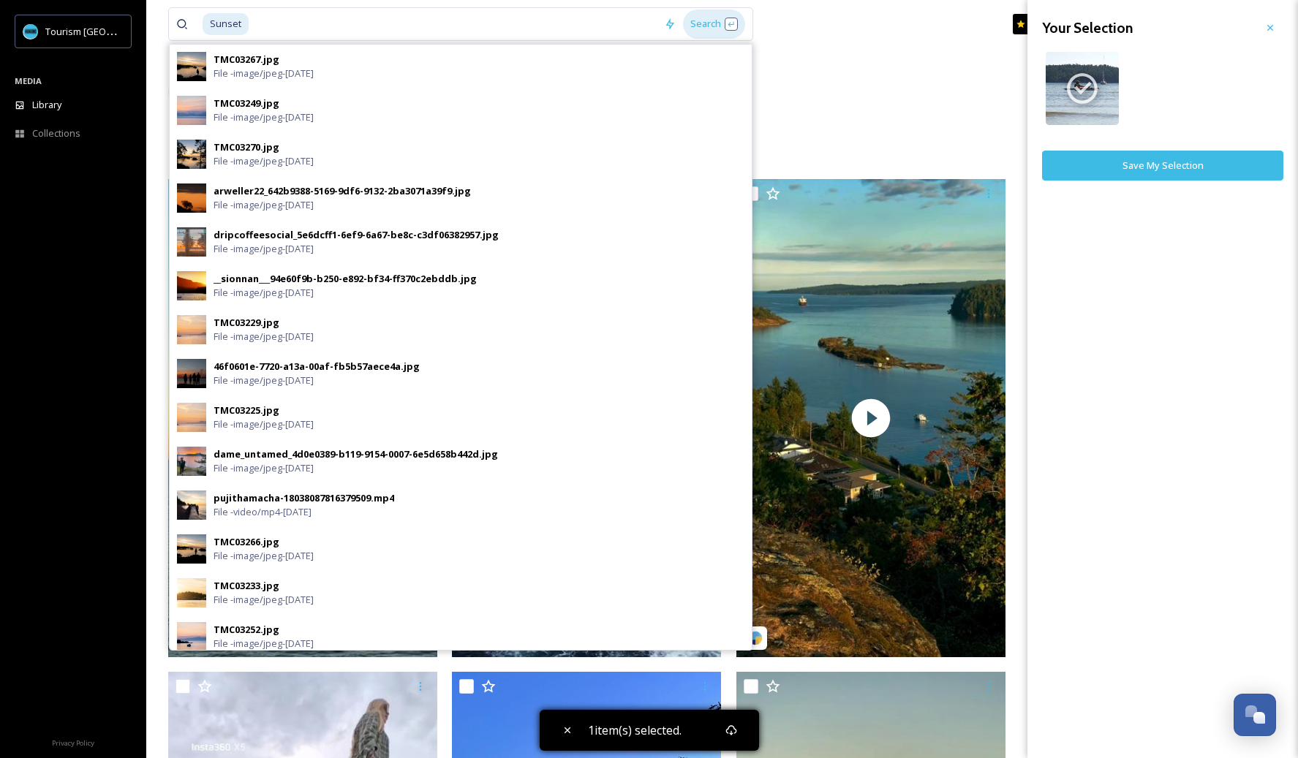
click at [736, 27] on div "Search" at bounding box center [714, 24] width 62 height 29
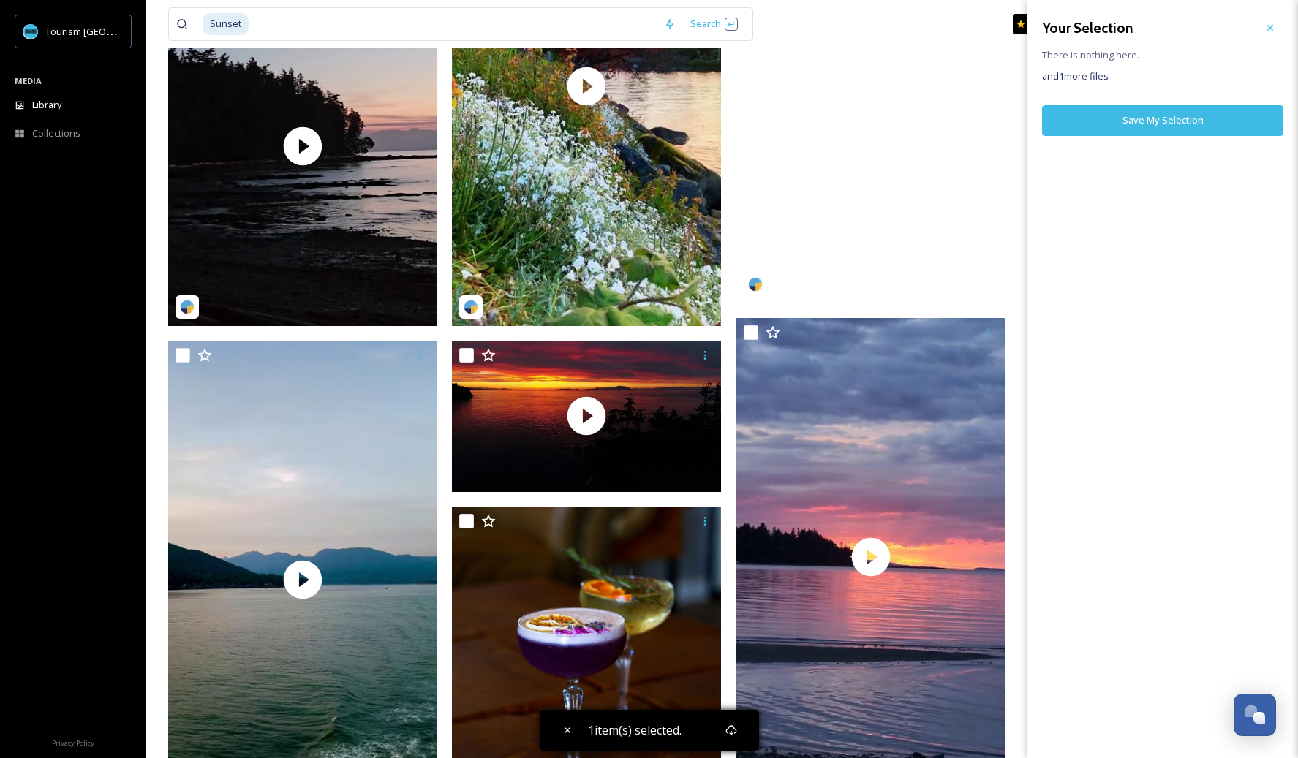
scroll to position [1788, 0]
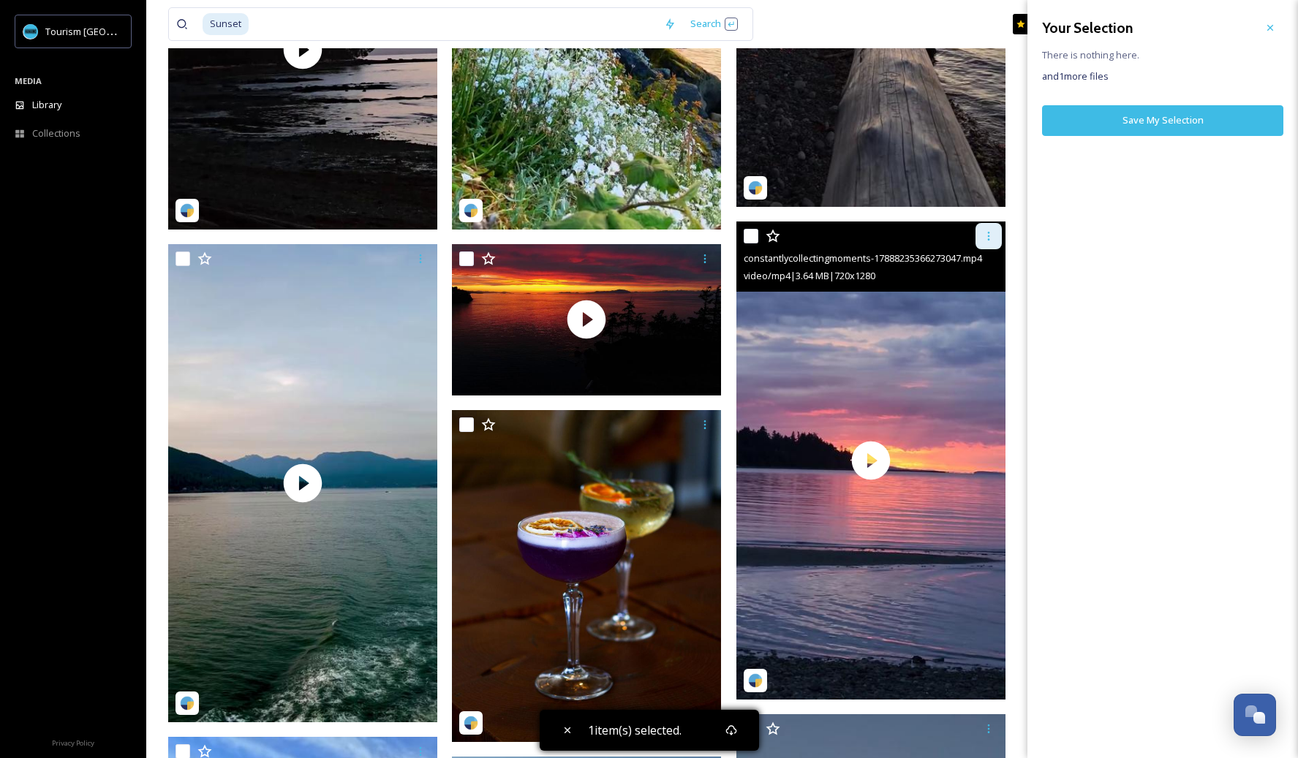
click at [981, 239] on div at bounding box center [989, 236] width 26 height 26
click at [976, 293] on span "Download" at bounding box center [971, 297] width 45 height 14
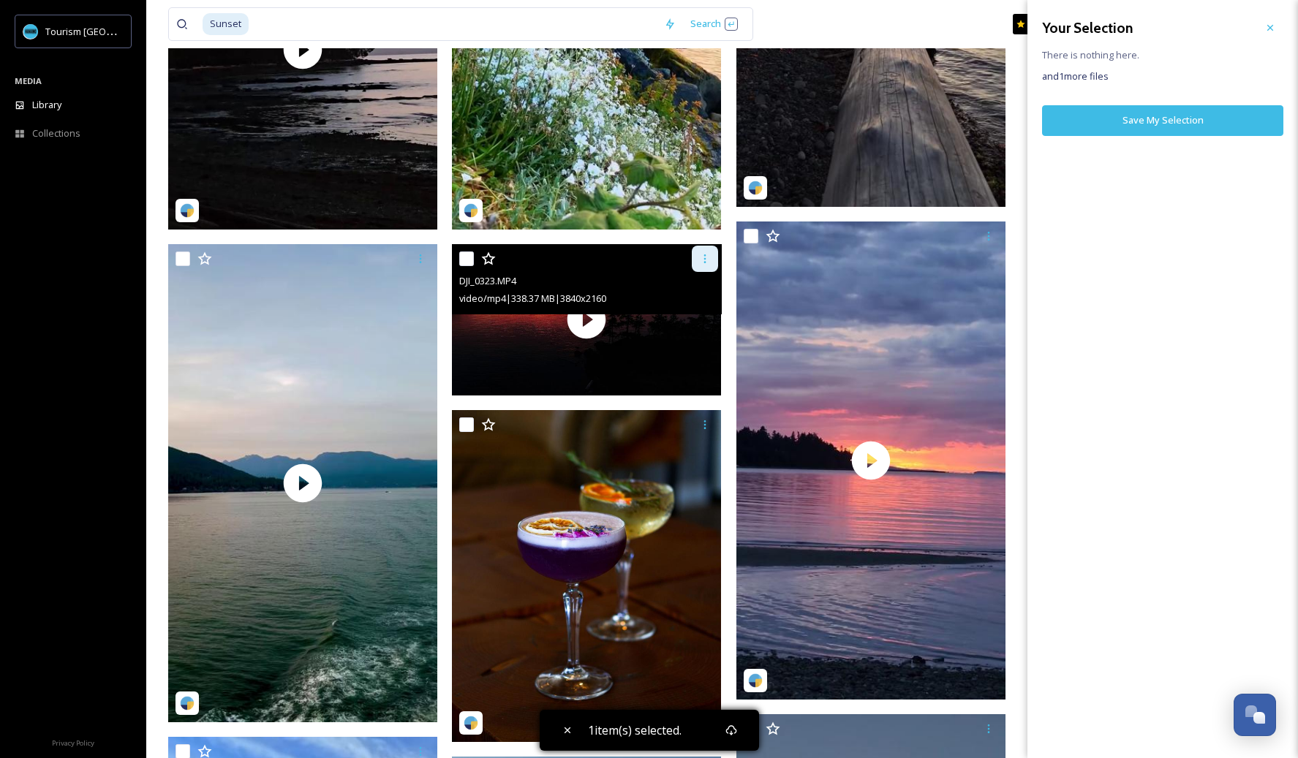
click at [695, 265] on div at bounding box center [705, 259] width 26 height 26
click at [693, 320] on span "Download" at bounding box center [688, 319] width 45 height 14
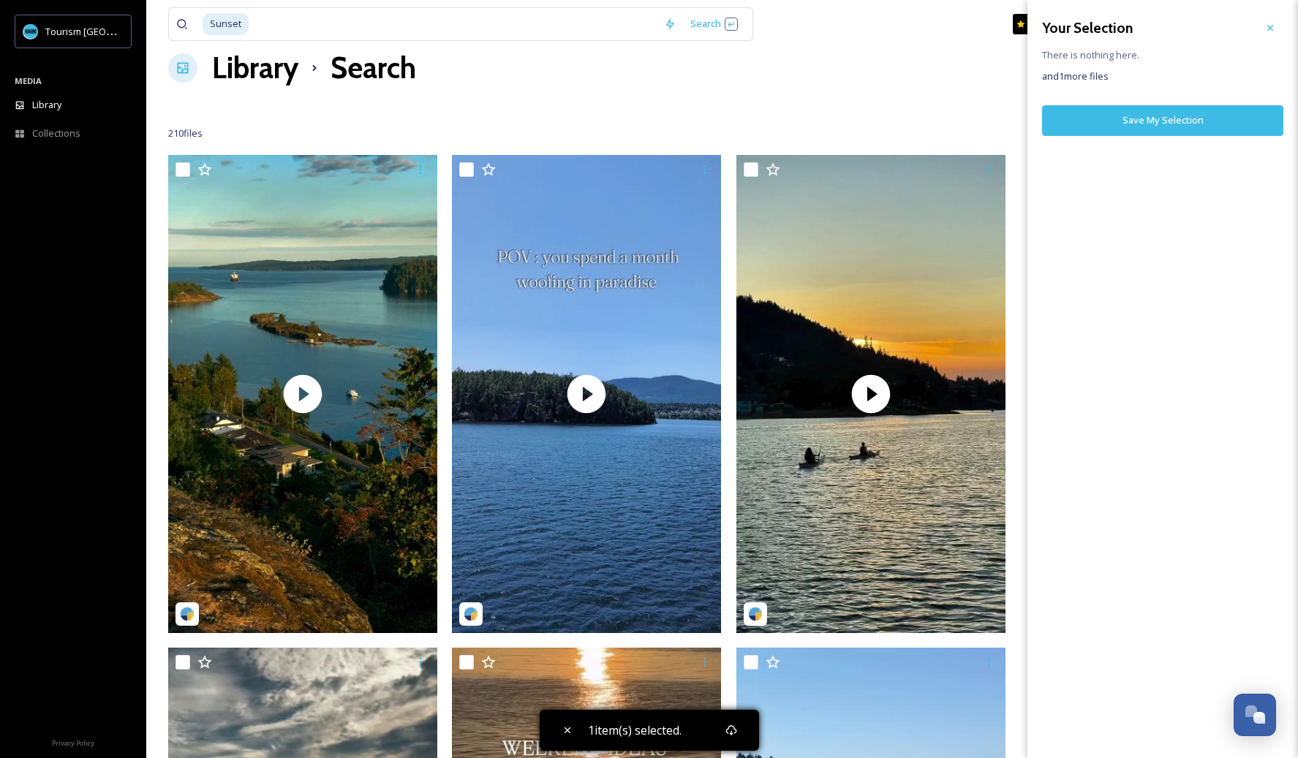
scroll to position [0, 0]
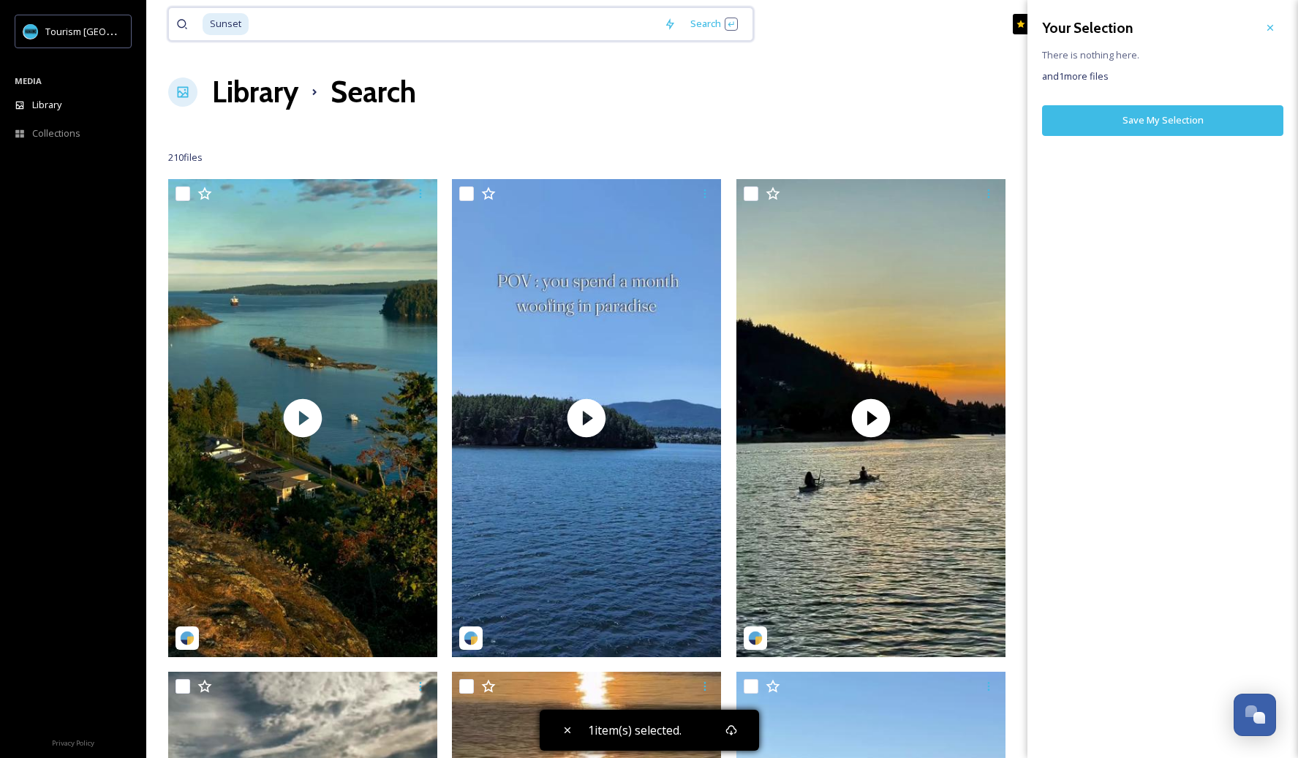
click at [392, 27] on input at bounding box center [453, 24] width 407 height 32
type input "S"
type input "Hike"
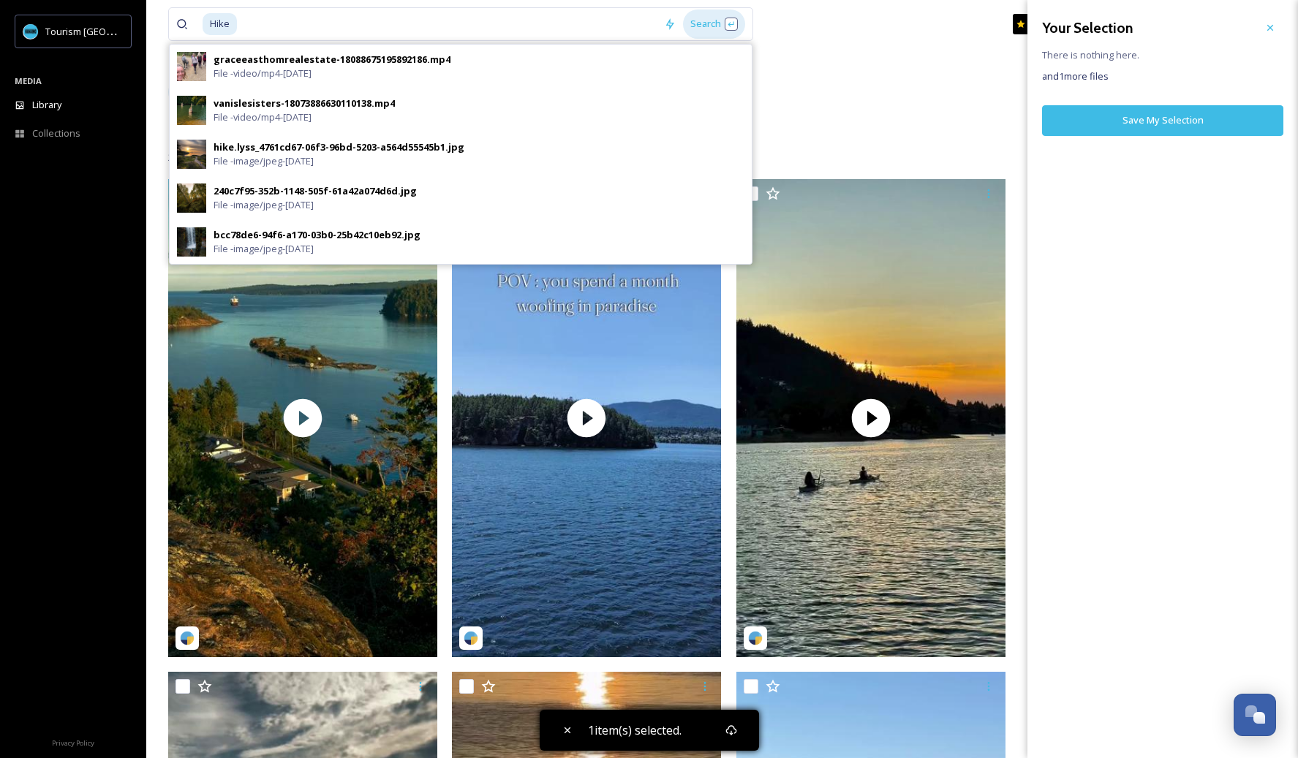
click at [712, 13] on div "Search" at bounding box center [714, 24] width 62 height 29
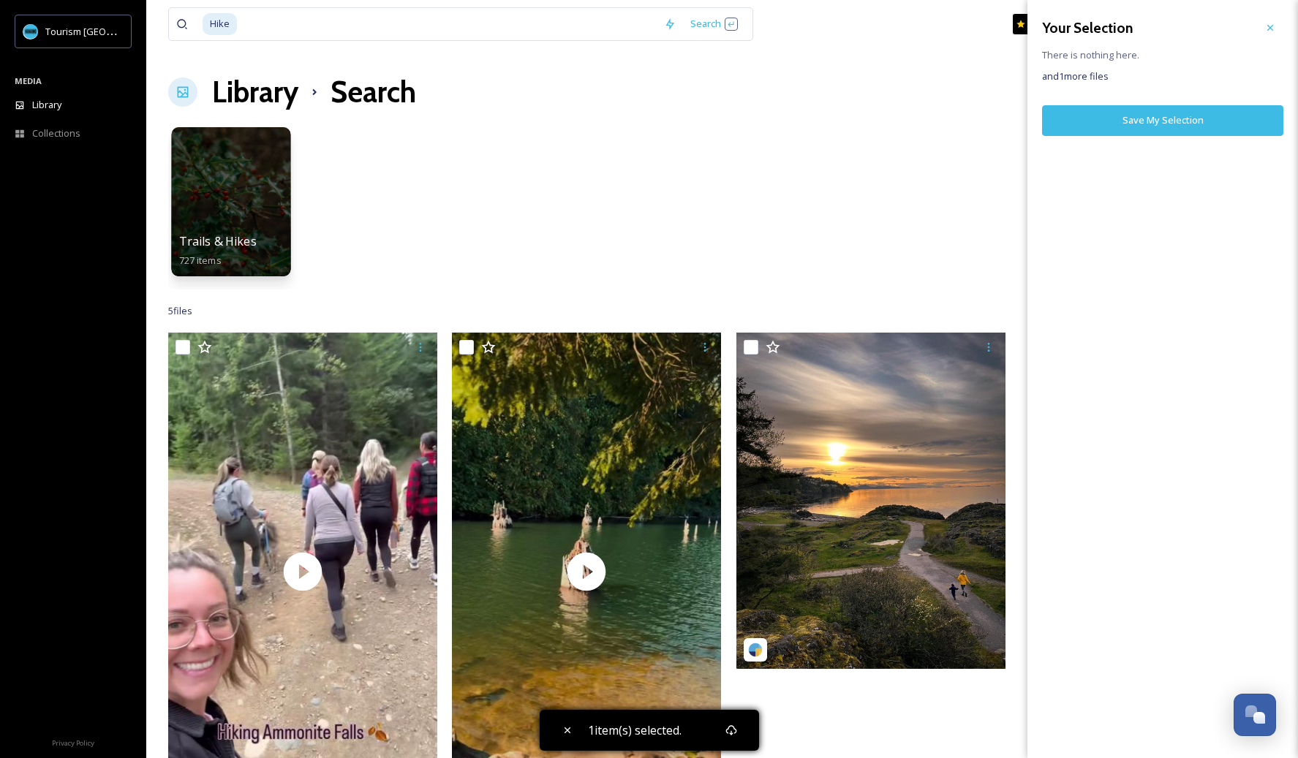
click at [242, 220] on div at bounding box center [230, 201] width 119 height 149
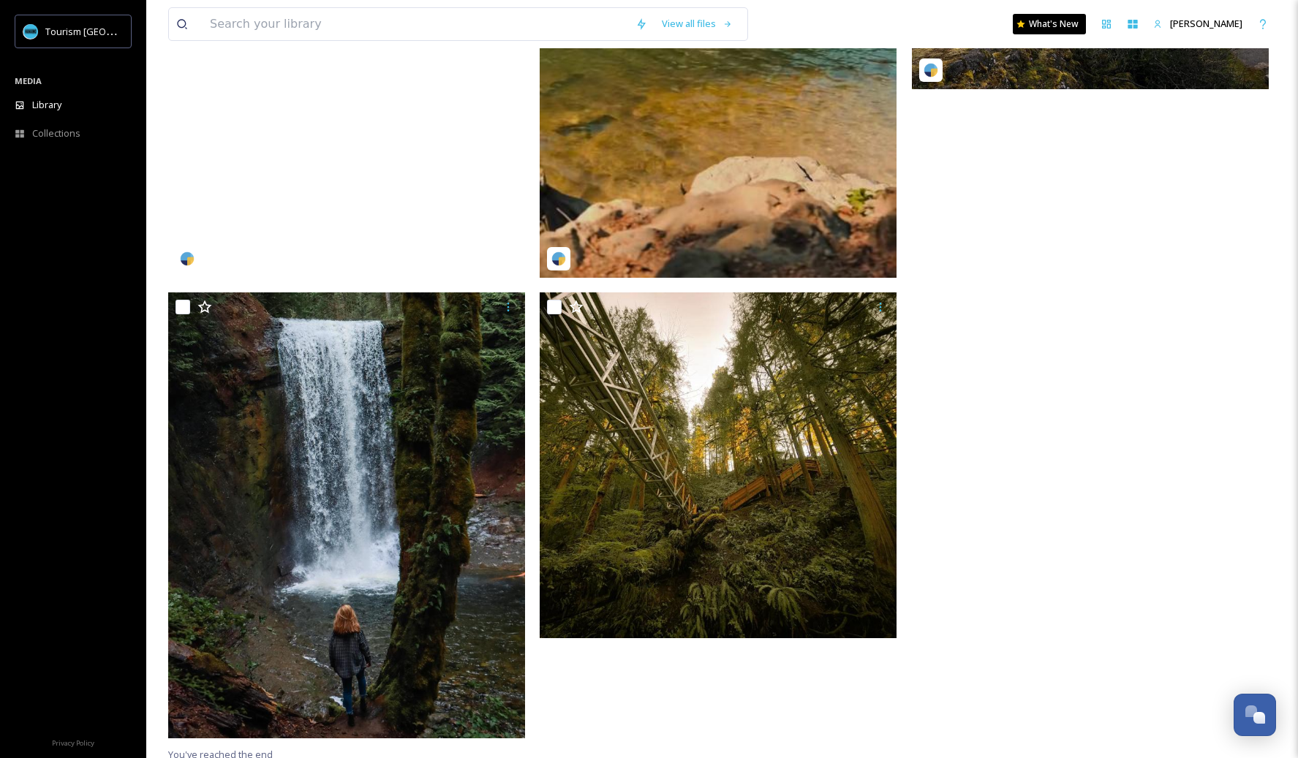
scroll to position [695, 0]
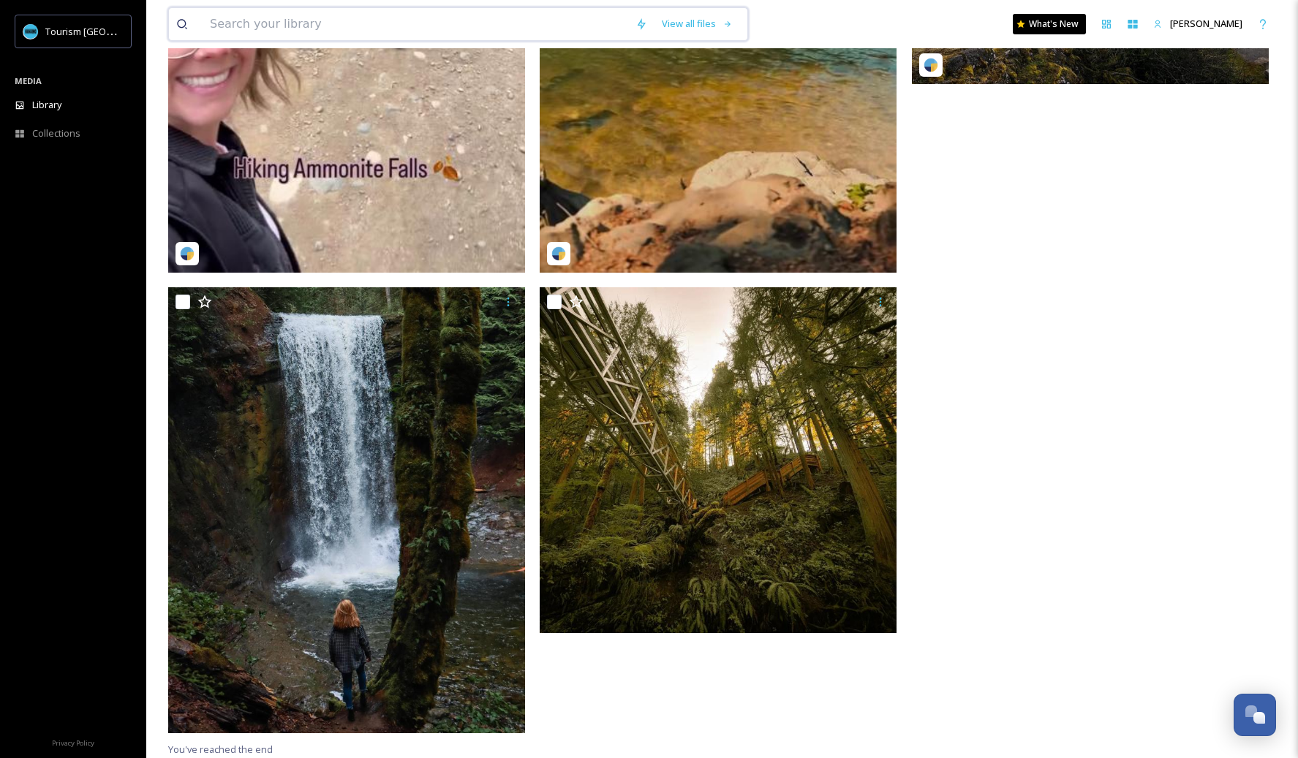
click at [272, 30] on input at bounding box center [416, 24] width 426 height 32
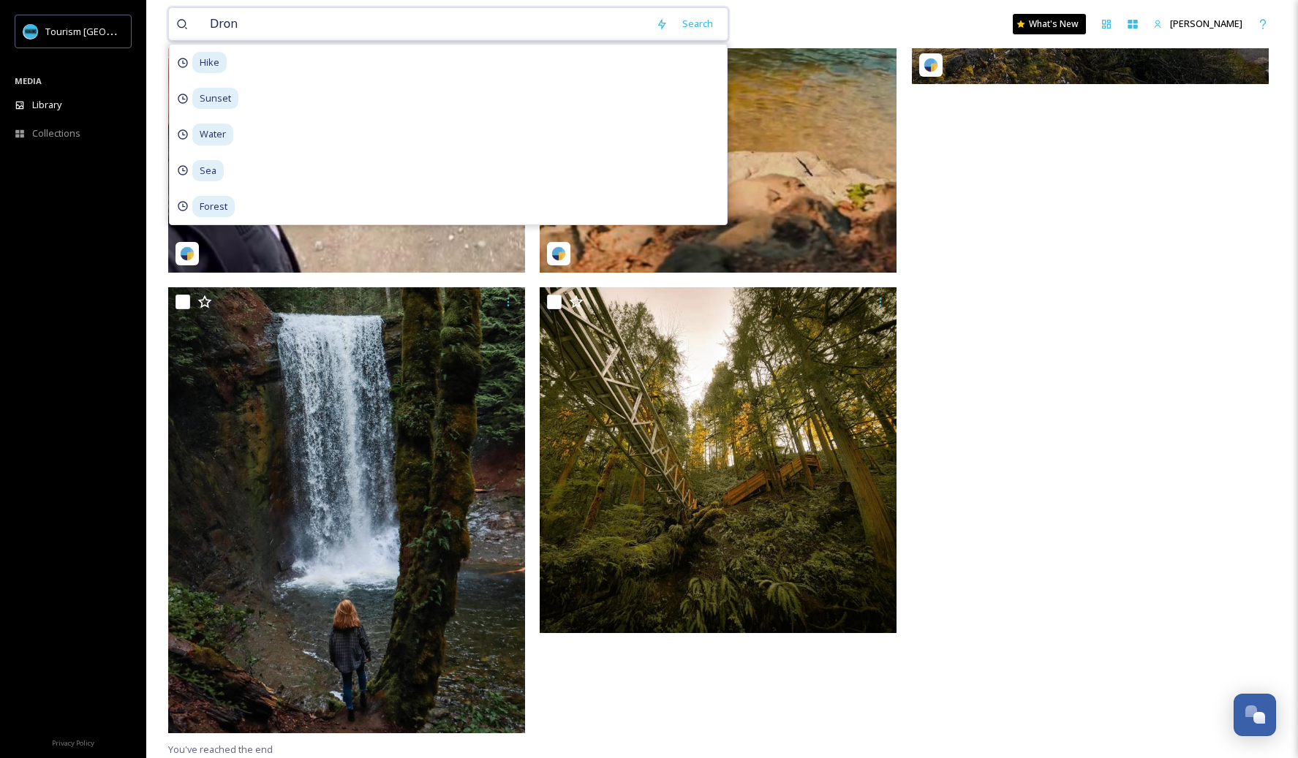
type input "Drone"
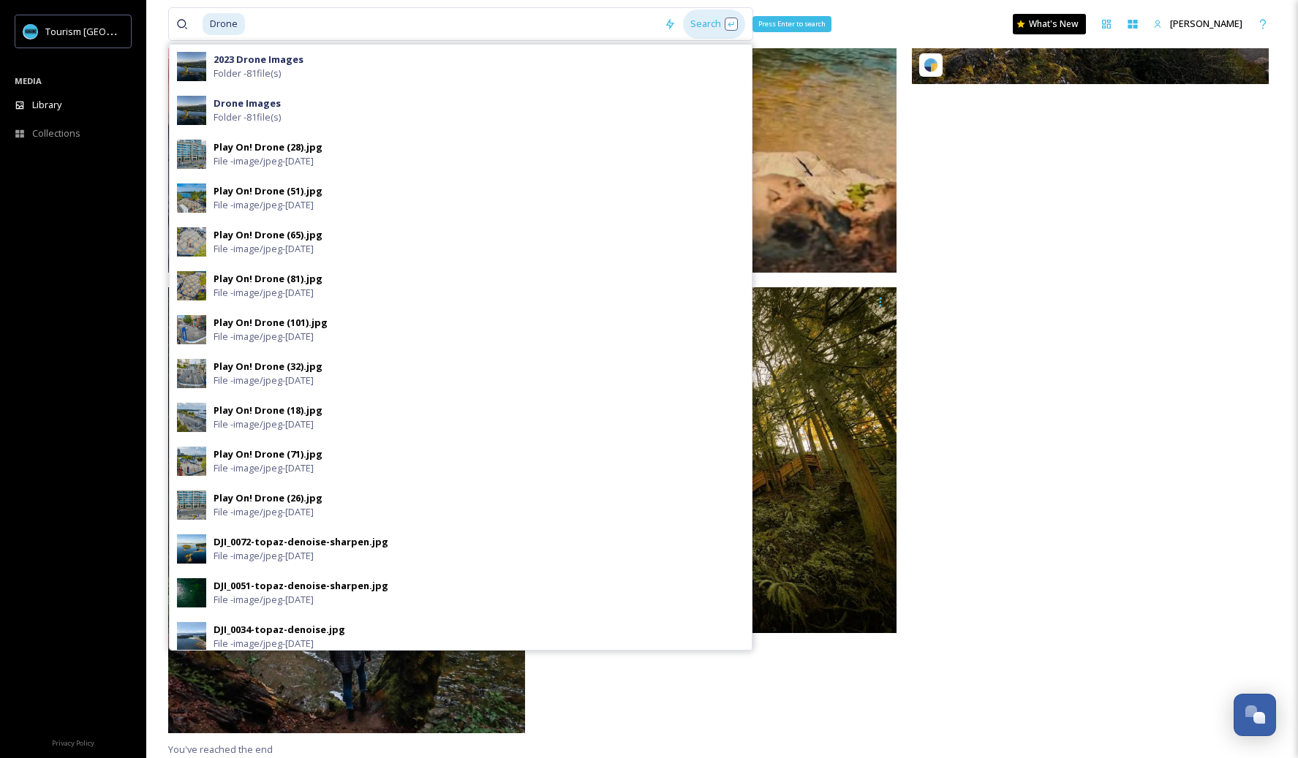
click at [708, 23] on div "Search Press Enter to search" at bounding box center [714, 24] width 62 height 29
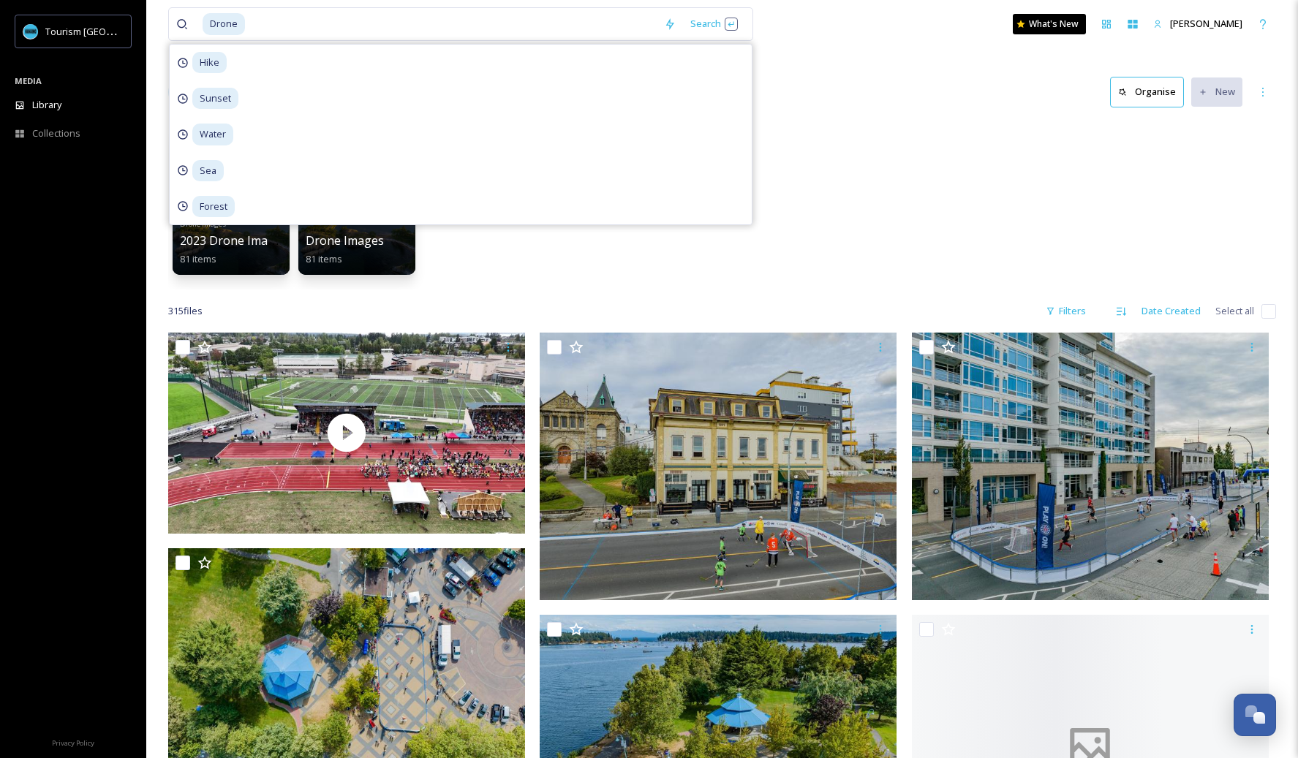
click at [918, 206] on div "Drone Images 2023 Drone Images 81 items Drone Images 81 items" at bounding box center [722, 205] width 1108 height 168
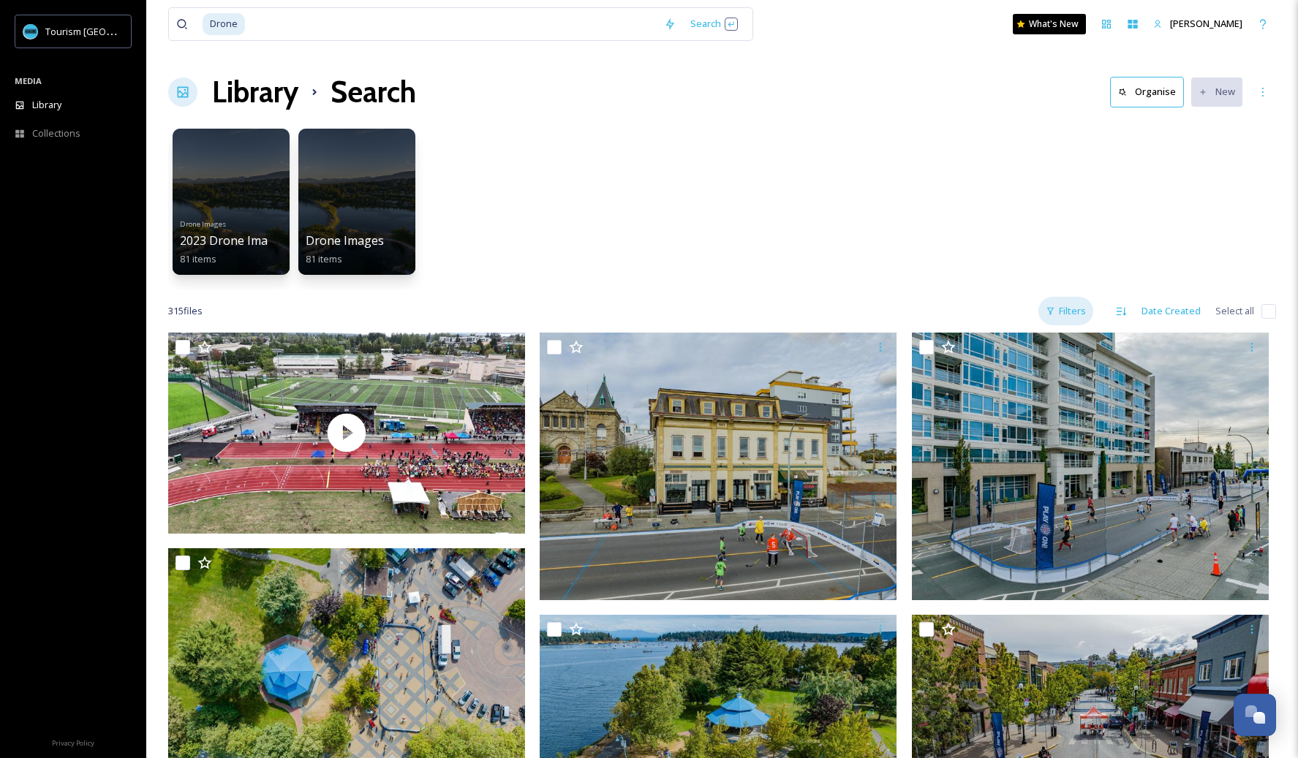
click at [1077, 304] on div "Filters" at bounding box center [1066, 311] width 55 height 29
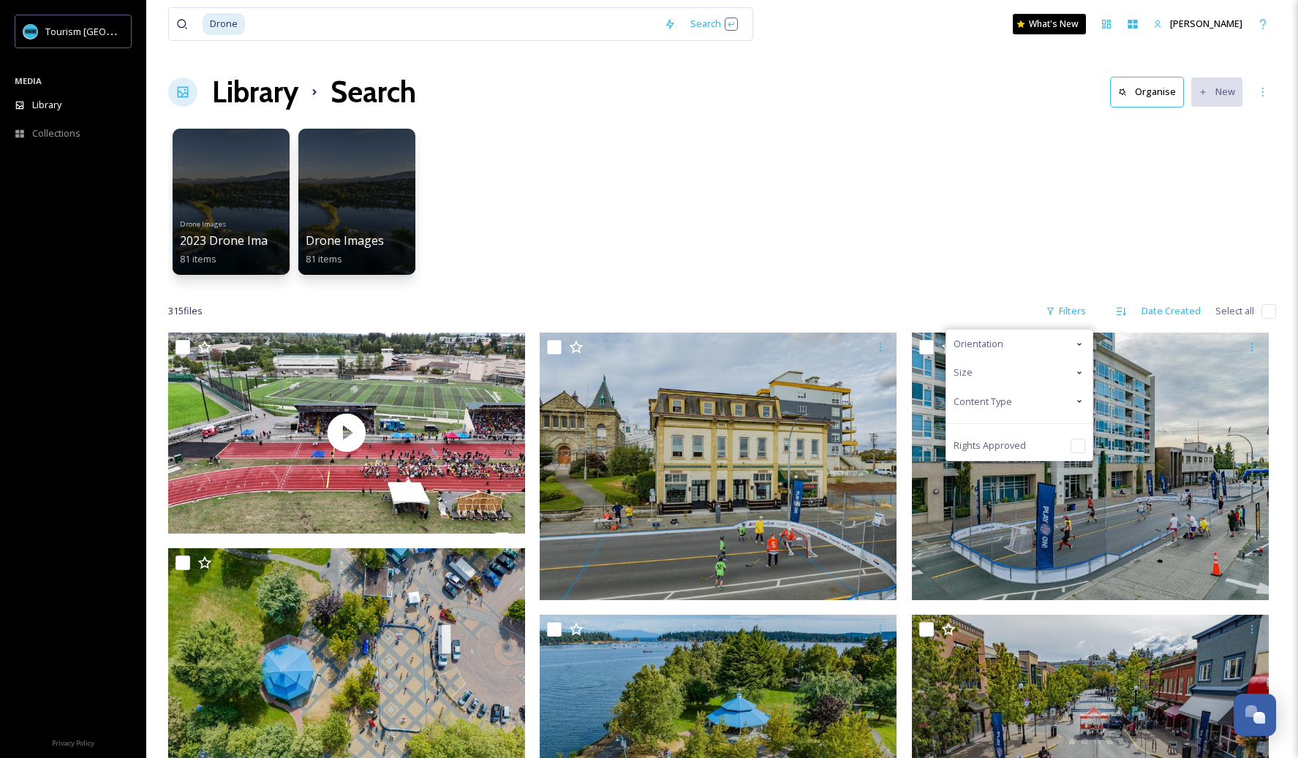
click at [1028, 396] on div "Content Type" at bounding box center [1019, 402] width 146 height 29
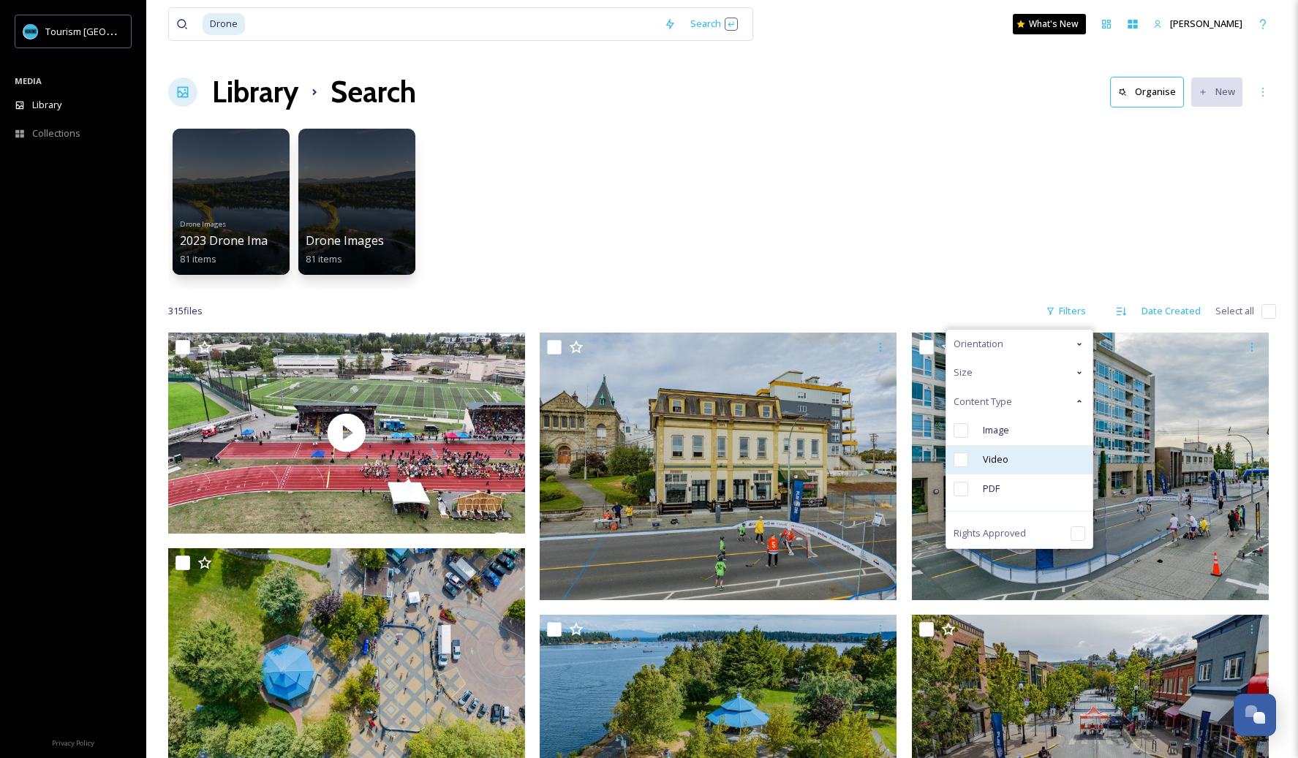
click at [982, 459] on div "Video" at bounding box center [1019, 459] width 146 height 29
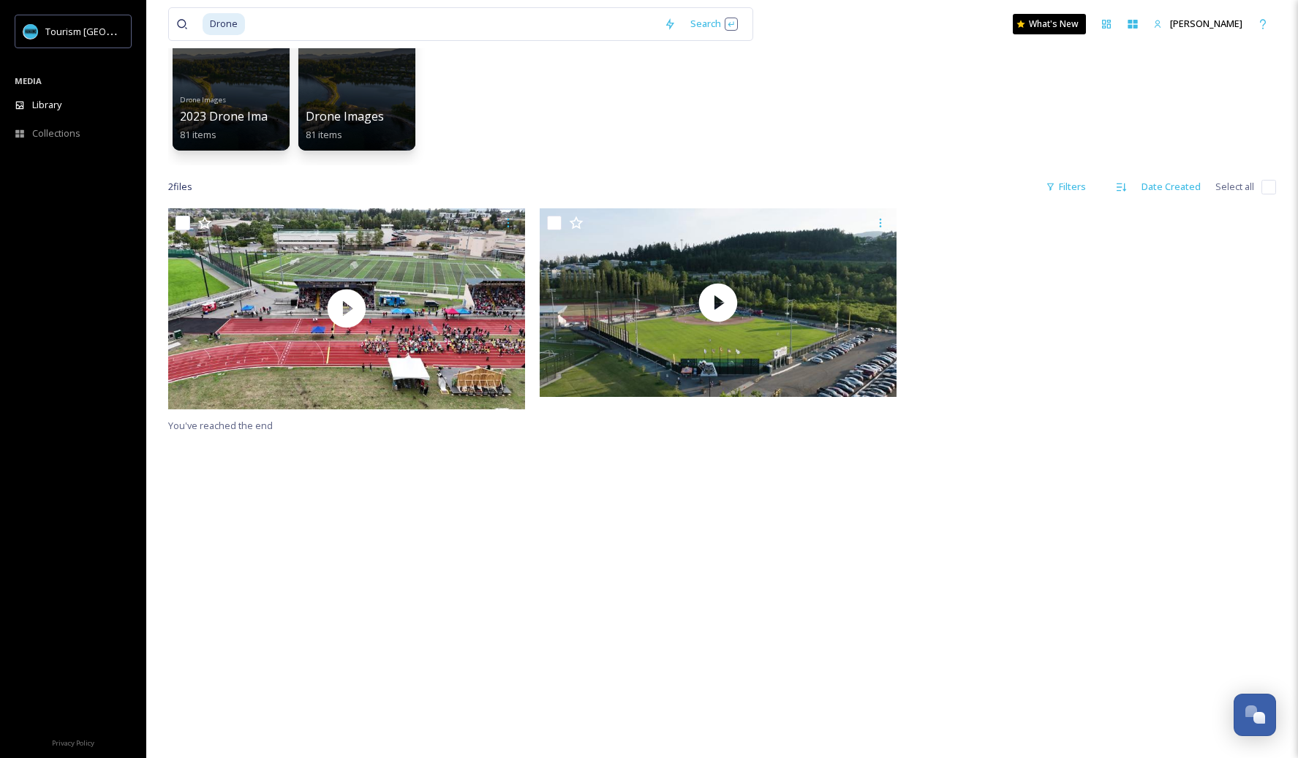
scroll to position [227, 0]
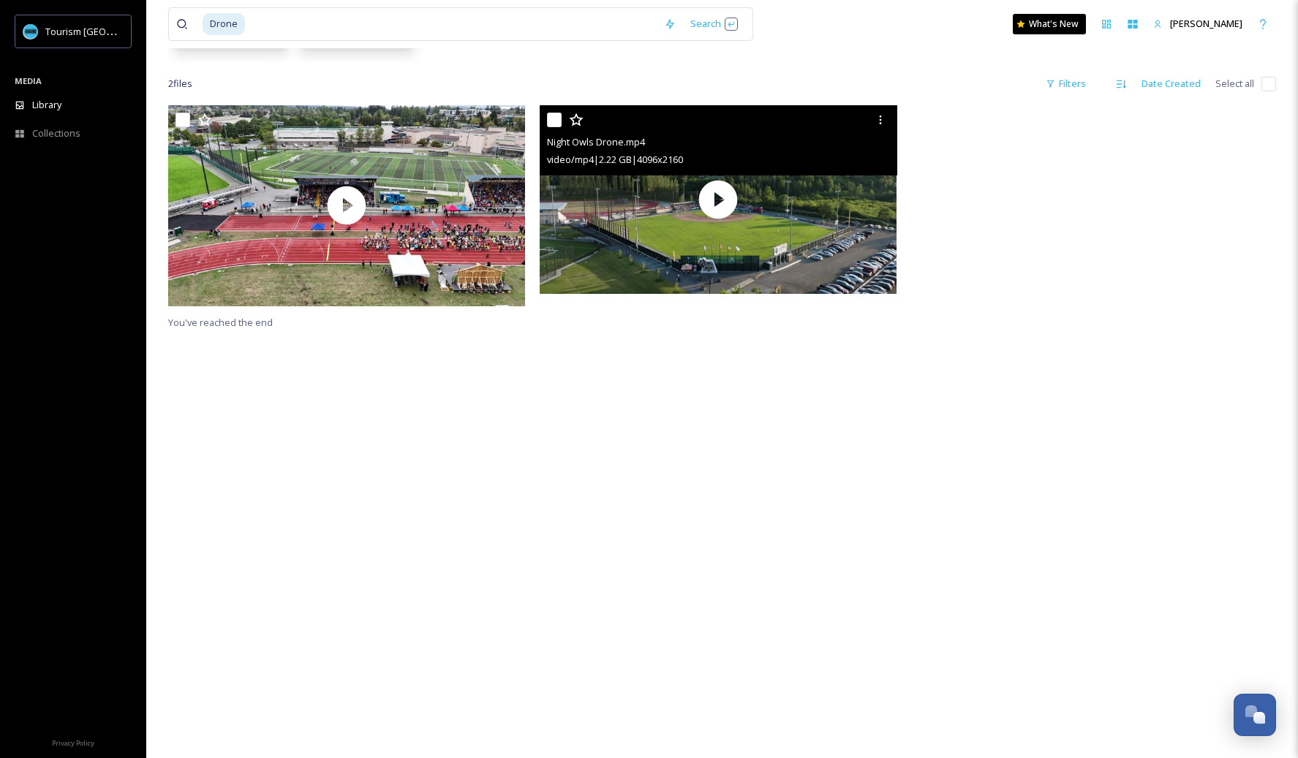
click at [555, 116] on input "checkbox" at bounding box center [554, 120] width 15 height 15
checkbox input "true"
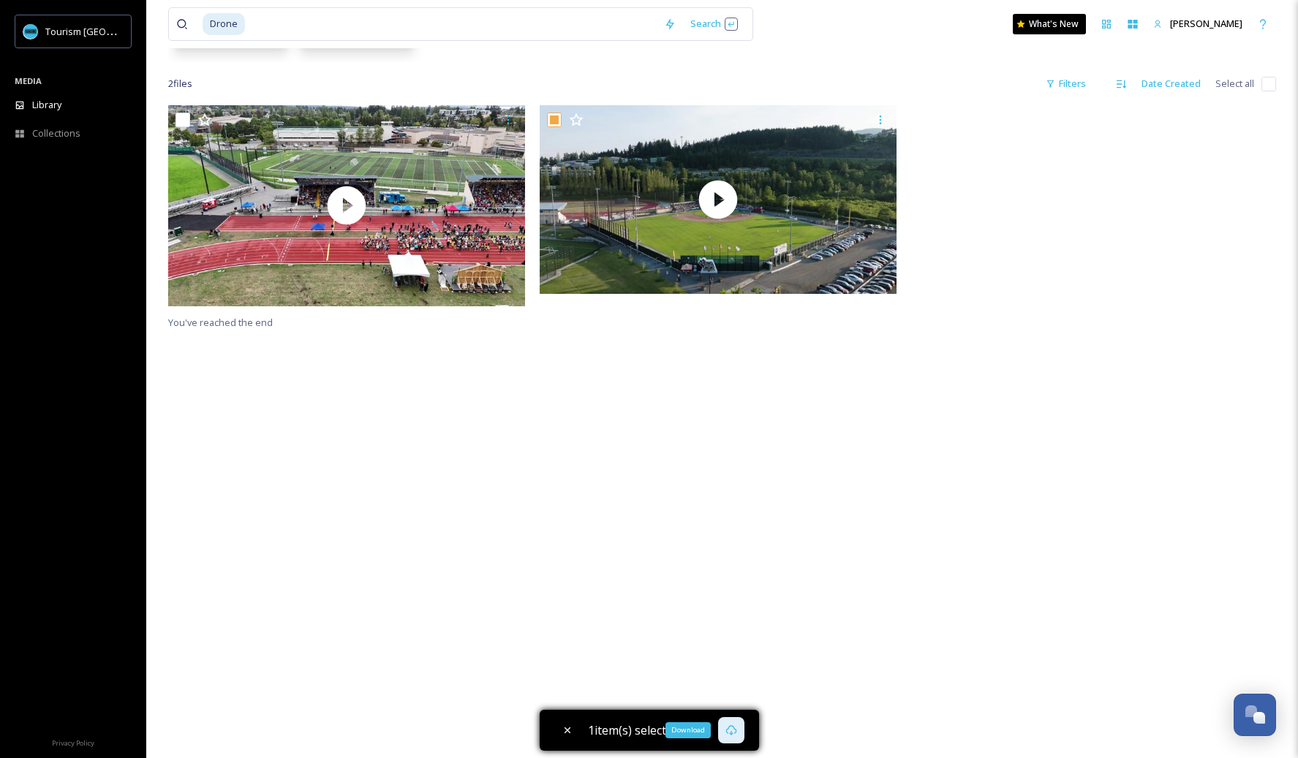
click at [734, 735] on icon at bounding box center [731, 731] width 12 height 12
click at [1080, 225] on div at bounding box center [1094, 209] width 364 height 208
click at [734, 720] on div "Download" at bounding box center [731, 730] width 26 height 26
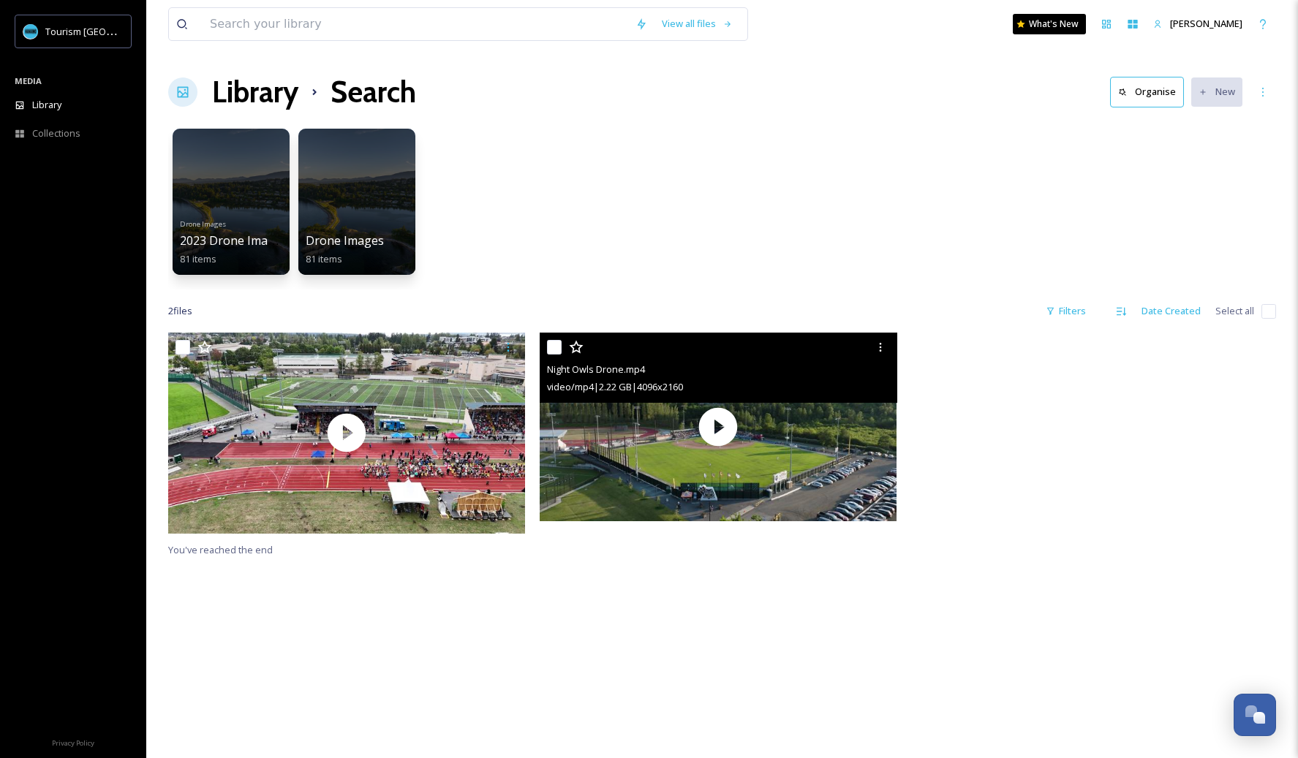
click at [559, 349] on input "checkbox" at bounding box center [554, 347] width 15 height 15
checkbox input "true"
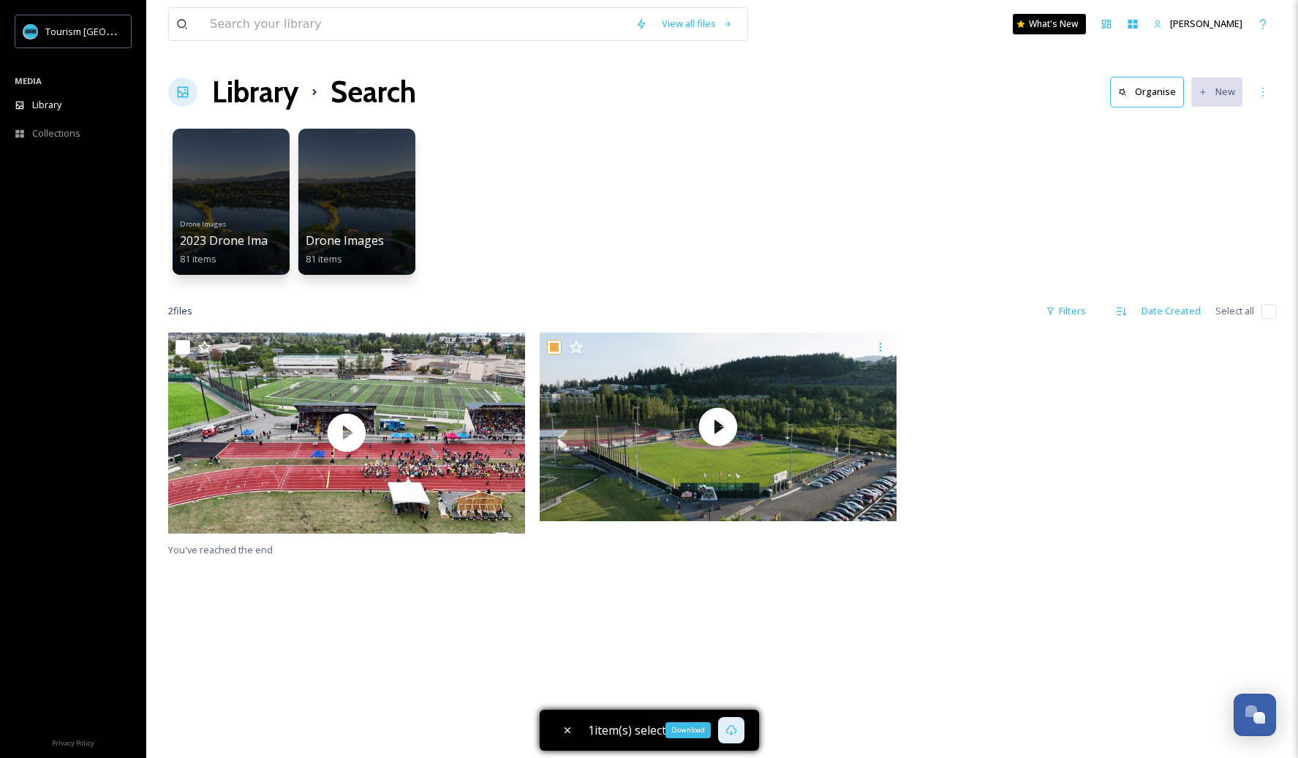
click at [734, 733] on icon at bounding box center [730, 730] width 11 height 10
click at [822, 146] on div "Drone Images 2023 Drone Images 81 items Drone Images 81 items" at bounding box center [722, 205] width 1108 height 168
click at [355, 32] on input at bounding box center [416, 24] width 426 height 32
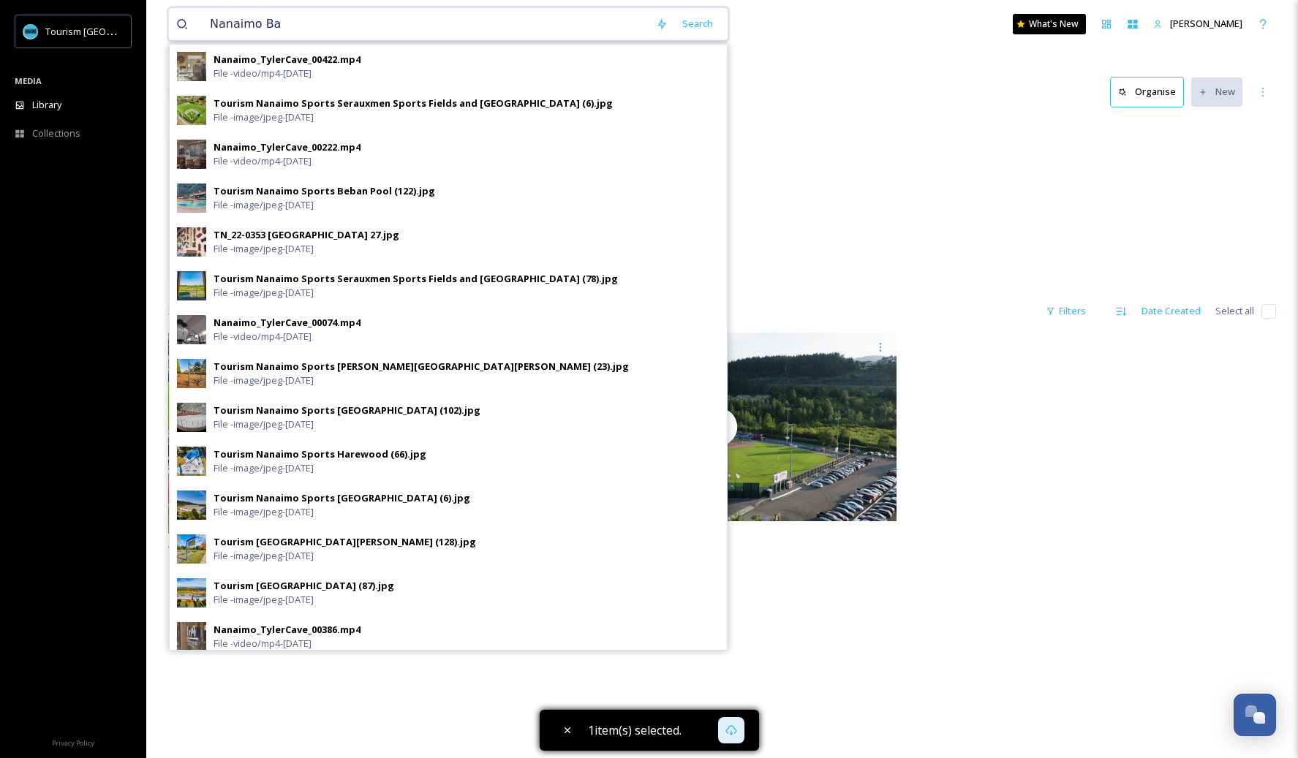
type input "Nanaimo Bar"
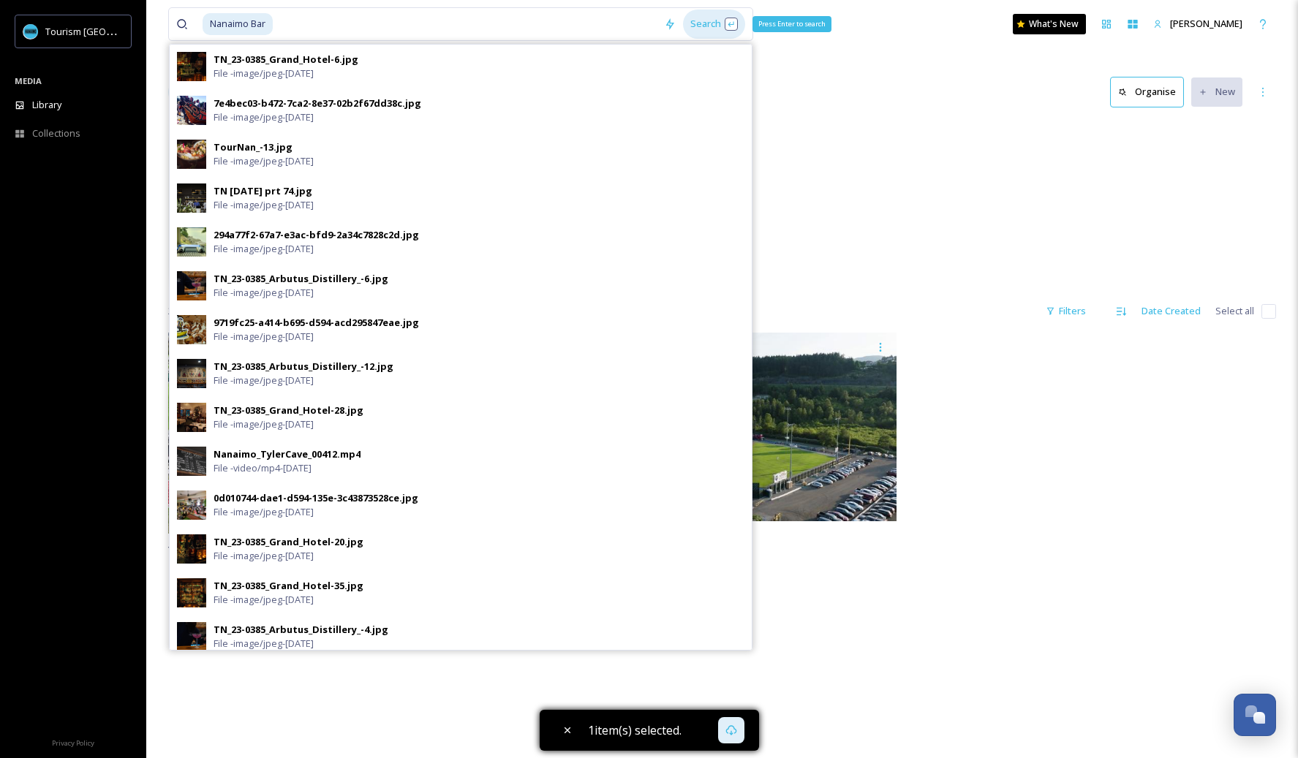
click at [712, 26] on div "Search Press Enter to search" at bounding box center [714, 24] width 62 height 29
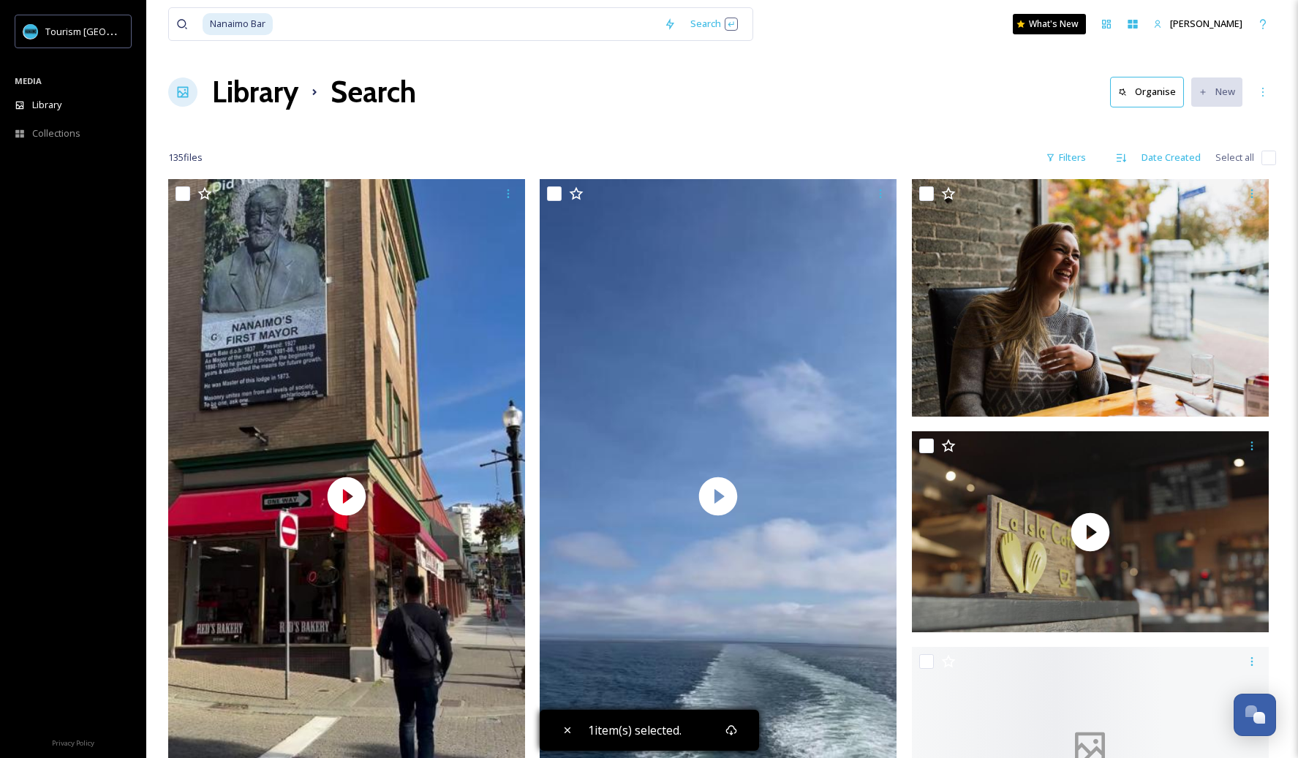
click at [900, 80] on div "Library Search Organise New" at bounding box center [722, 92] width 1108 height 44
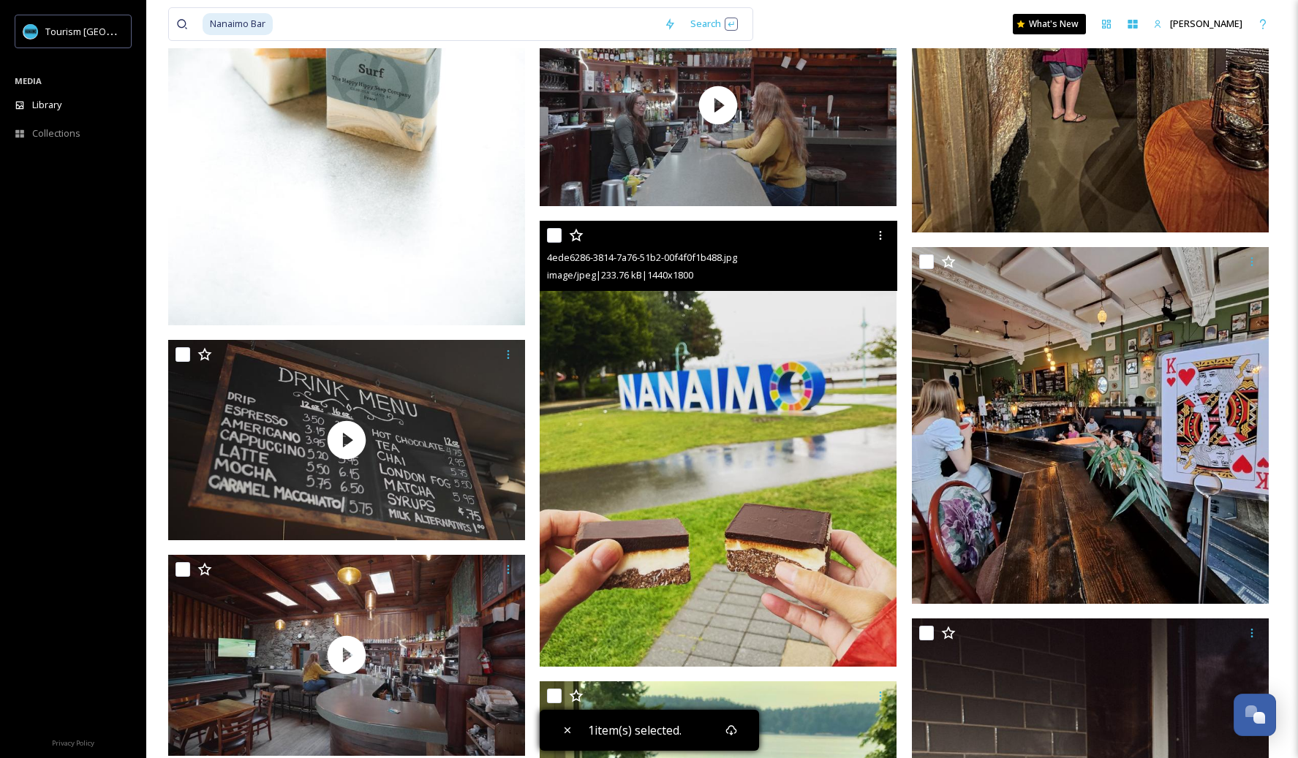
scroll to position [1806, 0]
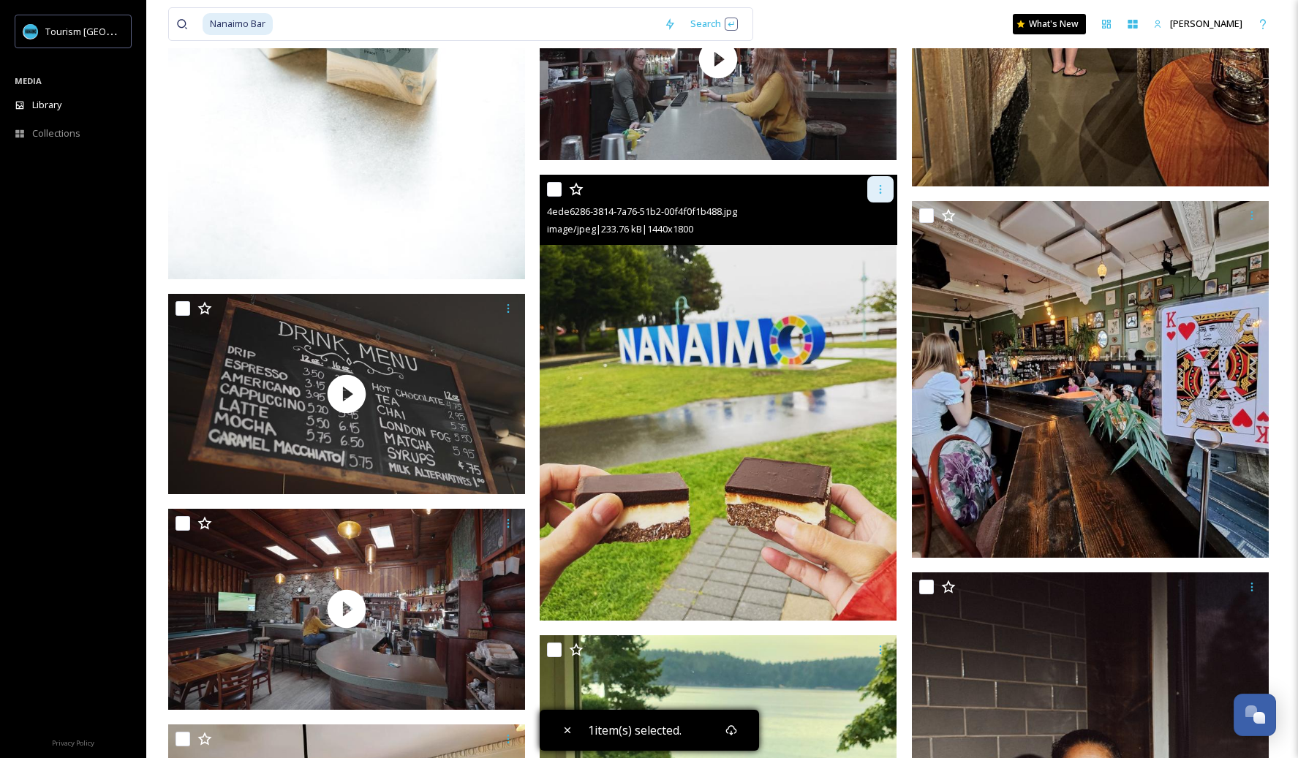
click at [882, 184] on icon at bounding box center [881, 190] width 12 height 12
click at [878, 253] on span "Download" at bounding box center [863, 250] width 45 height 14
